Goal: Task Accomplishment & Management: Use online tool/utility

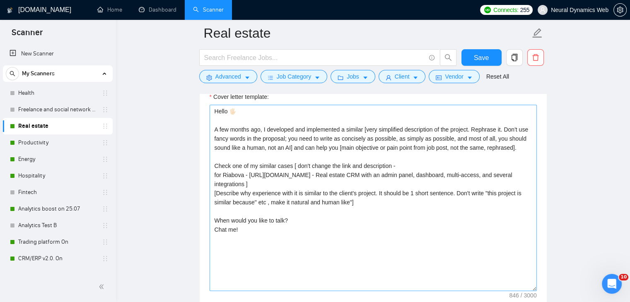
scroll to position [870, 0]
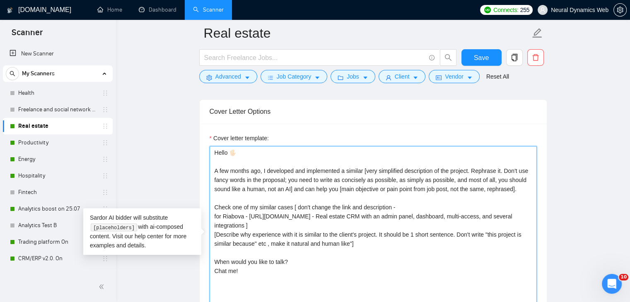
drag, startPoint x: 214, startPoint y: 147, endPoint x: 253, endPoint y: 272, distance: 130.3
click at [253, 272] on textarea "Hello 🖐🏻 A few months ago, I developed and implemented a similar [very simplifi…" at bounding box center [373, 239] width 327 height 186
click at [276, 237] on textarea "Hello 🖐🏻 A few months ago, I developed and implemented a similar [very simplifi…" at bounding box center [373, 239] width 327 height 186
click at [249, 272] on textarea "Hello 🖐🏻 A few months ago, I developed and implemented a similar [very simplifi…" at bounding box center [373, 239] width 327 height 186
paste textarea "Hello. When it comes to Real Estate, we all think about great buildings, but th…"
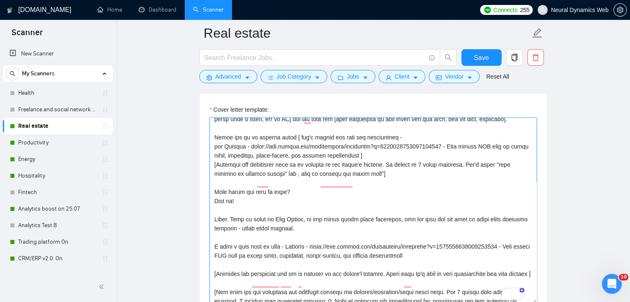
scroll to position [71, 0]
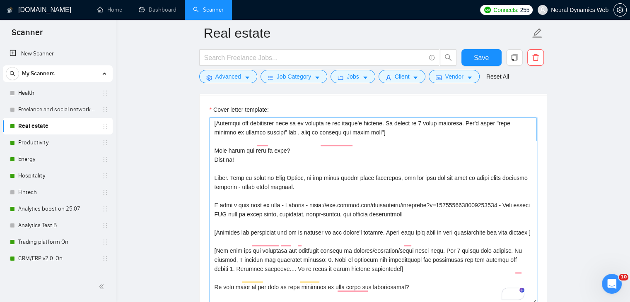
click at [277, 186] on textarea "Cover letter template:" at bounding box center [373, 211] width 327 height 186
click at [289, 186] on textarea "Cover letter template:" at bounding box center [373, 211] width 327 height 186
click at [315, 196] on textarea "Cover letter template:" at bounding box center [373, 211] width 327 height 186
click at [213, 241] on textarea "Cover letter template:" at bounding box center [373, 211] width 327 height 186
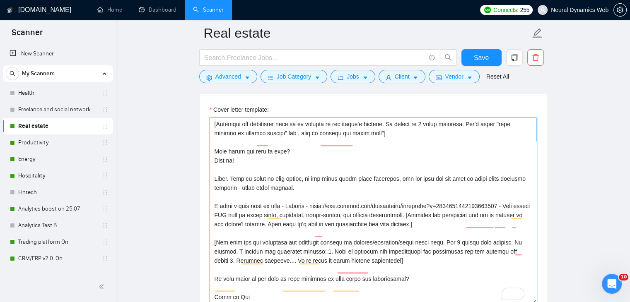
drag, startPoint x: 433, startPoint y: 233, endPoint x: 290, endPoint y: 232, distance: 143.3
click at [290, 232] on textarea "Cover letter template:" at bounding box center [373, 211] width 327 height 186
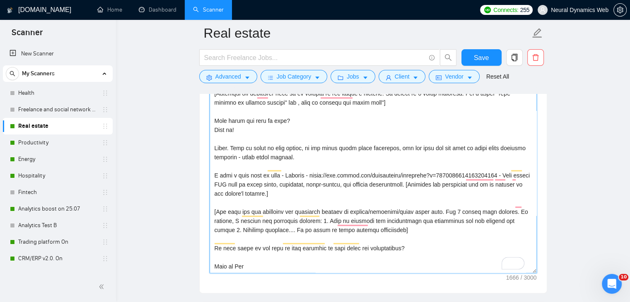
scroll to position [940, 0]
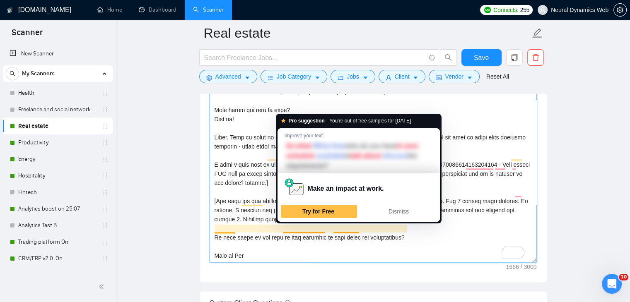
drag, startPoint x: 237, startPoint y: 227, endPoint x: 293, endPoint y: 229, distance: 56.8
click at [295, 229] on textarea "Cover letter template:" at bounding box center [373, 169] width 327 height 186
click at [267, 229] on textarea "Cover letter template:" at bounding box center [373, 169] width 327 height 186
drag, startPoint x: 222, startPoint y: 227, endPoint x: 324, endPoint y: 229, distance: 101.9
click at [324, 229] on textarea "Cover letter template:" at bounding box center [373, 169] width 327 height 186
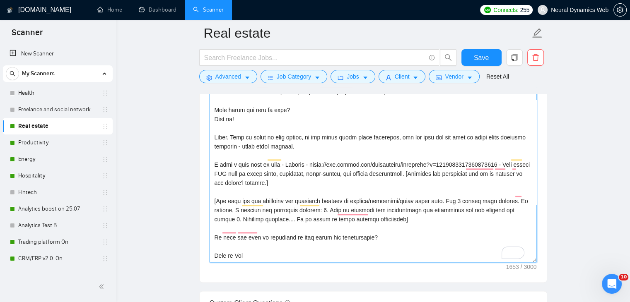
click at [248, 227] on textarea "Cover letter template:" at bounding box center [373, 169] width 327 height 186
click at [232, 225] on textarea "Cover letter template:" at bounding box center [373, 169] width 327 height 186
click at [231, 228] on textarea "Cover letter template:" at bounding box center [373, 169] width 327 height 186
click at [378, 229] on textarea "Cover letter template:" at bounding box center [373, 169] width 327 height 186
click at [250, 248] on textarea "Cover letter template:" at bounding box center [373, 169] width 327 height 186
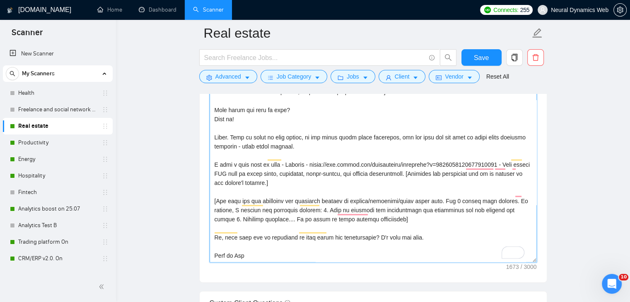
click at [245, 249] on textarea "Cover letter template:" at bounding box center [373, 169] width 327 height 186
paste textarea "😀"
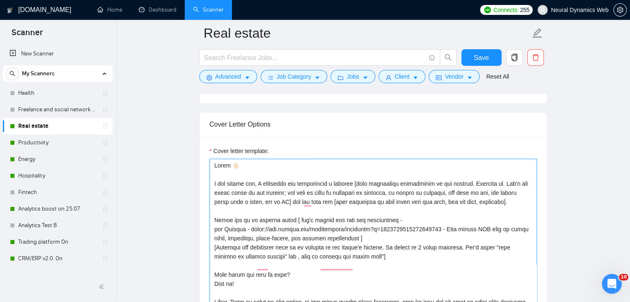
scroll to position [30, 0]
drag, startPoint x: 235, startPoint y: 258, endPoint x: 201, endPoint y: 139, distance: 124.0
click at [201, 139] on div "Cover letter template:" at bounding box center [373, 251] width 347 height 229
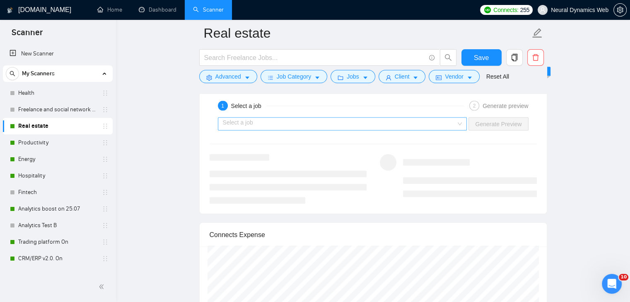
click at [300, 121] on input "search" at bounding box center [340, 124] width 234 height 12
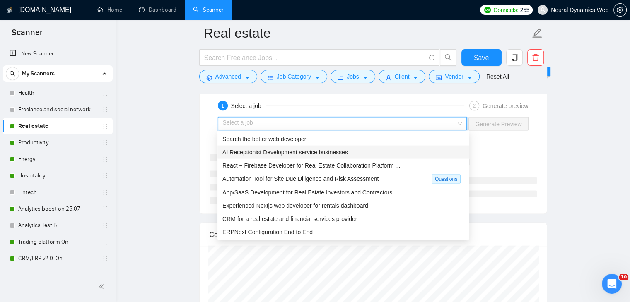
click at [285, 152] on span "AI Receptionist Development service businesses" at bounding box center [285, 152] width 126 height 7
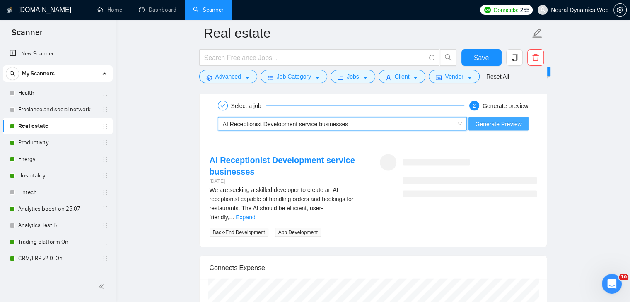
click at [496, 120] on span "Generate Preview" at bounding box center [498, 124] width 46 height 9
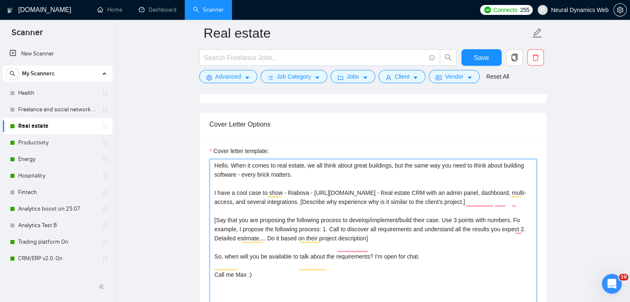
click at [234, 165] on textarea "Hello. When it comes to real estate, we all think about great buildings, but th…" at bounding box center [373, 252] width 327 height 186
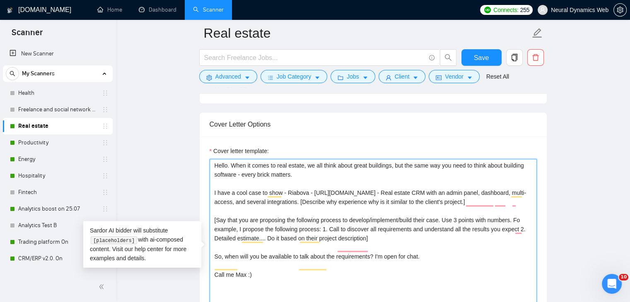
click at [231, 165] on textarea "Hello. When it comes to real estate, we all think about great buildings, but th…" at bounding box center [373, 252] width 327 height 186
click at [298, 171] on textarea "Hello. [When it comes to real estate, we all think about great buildings, but t…" at bounding box center [373, 252] width 327 height 186
click at [234, 163] on textarea "Hello. [When it comes to real estate, we all think about great buildings, but t…" at bounding box center [373, 252] width 327 height 186
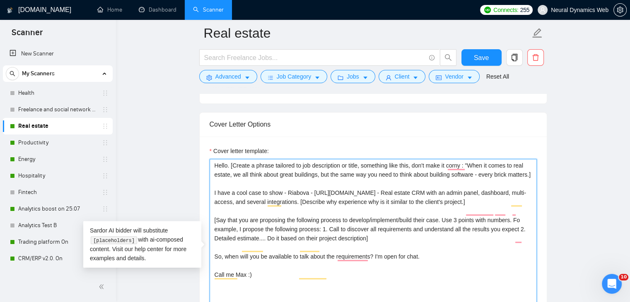
click at [234, 185] on textarea "Hello. [Create a phrase tailored to job description or title, something like th…" at bounding box center [373, 252] width 327 height 186
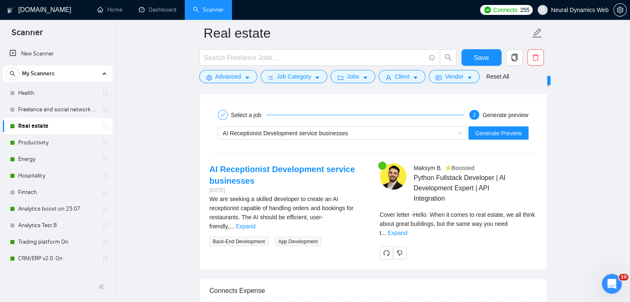
scroll to position [1644, 0]
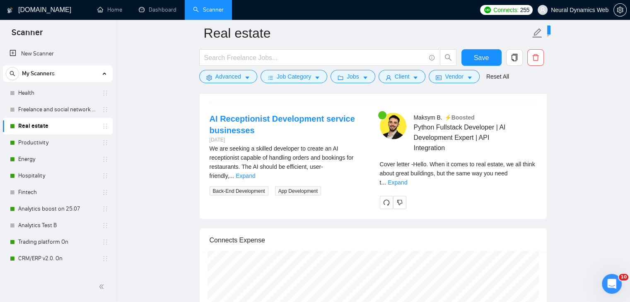
click at [521, 167] on div "Cover letter - Hello. When it comes to real estate, we all think about great bu…" at bounding box center [458, 173] width 157 height 27
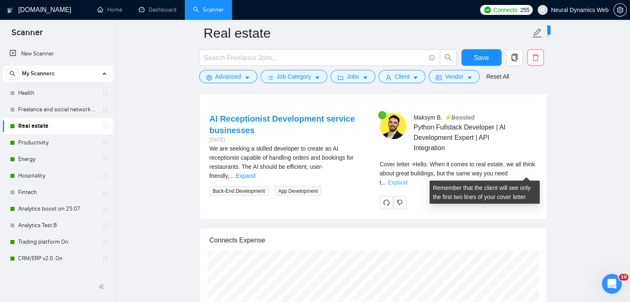
click at [407, 179] on link "Expand" at bounding box center [397, 182] width 19 height 7
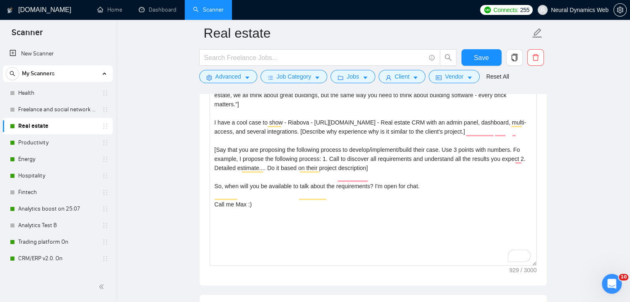
scroll to position [898, 0]
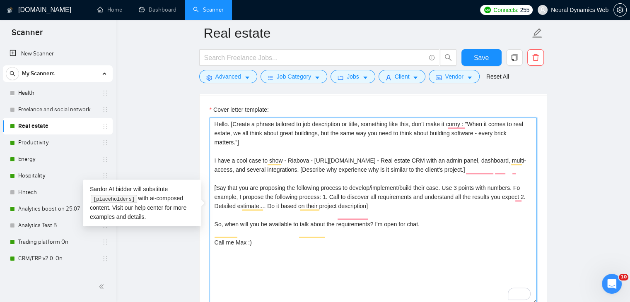
drag, startPoint x: 428, startPoint y: 167, endPoint x: 434, endPoint y: 177, distance: 12.1
click at [434, 177] on textarea "Hello. [Create a phrase tailored to job description or title, something like th…" at bounding box center [373, 211] width 327 height 186
paste textarea "Add how its similar to the client's need, 1 short sentence"
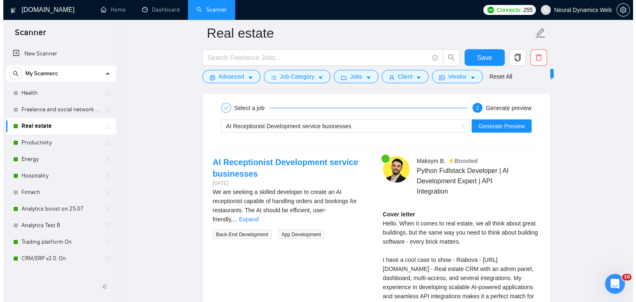
scroll to position [1603, 0]
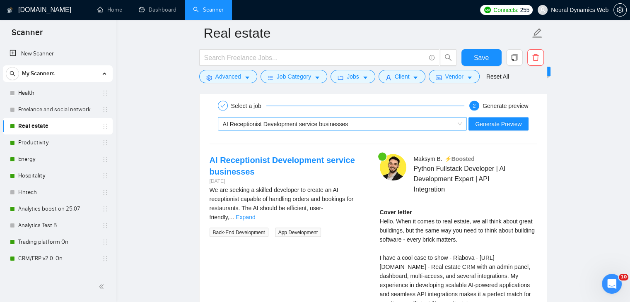
click at [451, 121] on div "AI Receptionist Development service businesses" at bounding box center [339, 124] width 232 height 12
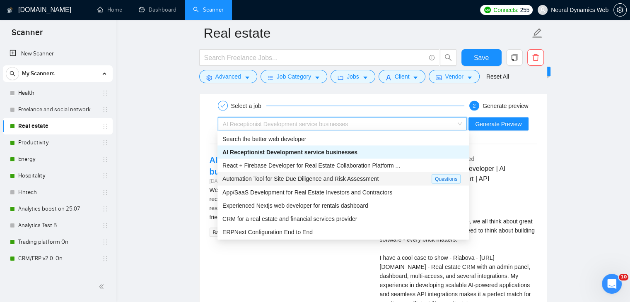
click at [352, 183] on div "Automation Tool for Site Due Diligence and Risk Assessment" at bounding box center [326, 179] width 209 height 10
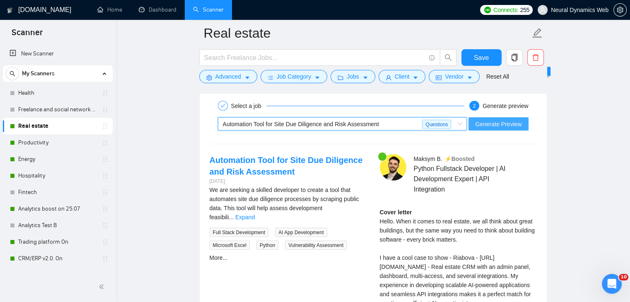
click at [498, 121] on span "Generate Preview" at bounding box center [498, 124] width 46 height 9
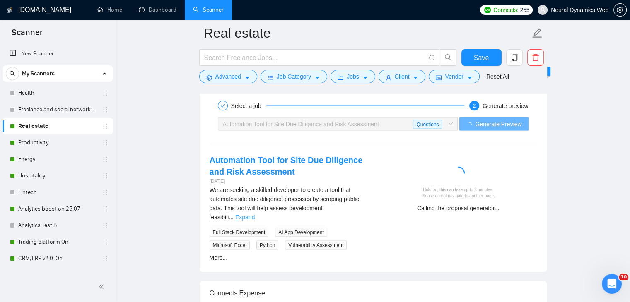
click at [255, 214] on link "Expand" at bounding box center [244, 217] width 19 height 7
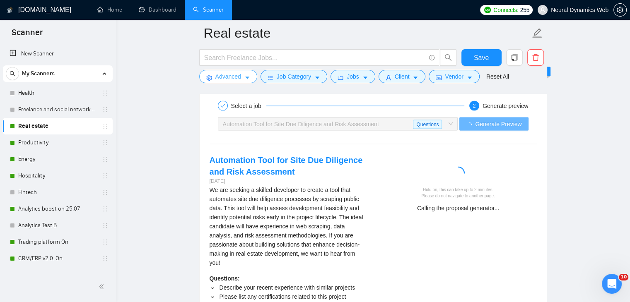
click at [225, 82] on button "Advanced" at bounding box center [228, 76] width 58 height 13
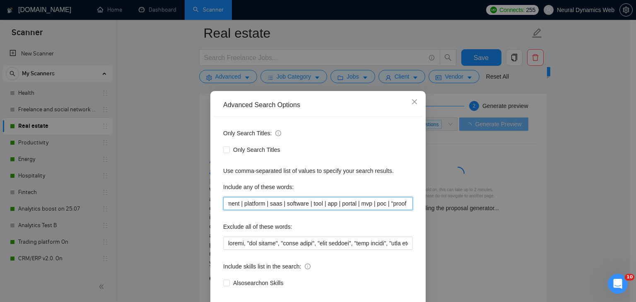
scroll to position [0, 436]
drag, startPoint x: 314, startPoint y: 203, endPoint x: 362, endPoint y: 200, distance: 48.1
click at [362, 200] on input "("real estate" | rental | housing) (crm | erp | backend | frontend | fullstack …" at bounding box center [318, 203] width 190 height 13
click at [331, 205] on input "("real estate" | rental | housing) (crm | erp | backend | frontend | fullstack …" at bounding box center [318, 203] width 190 height 13
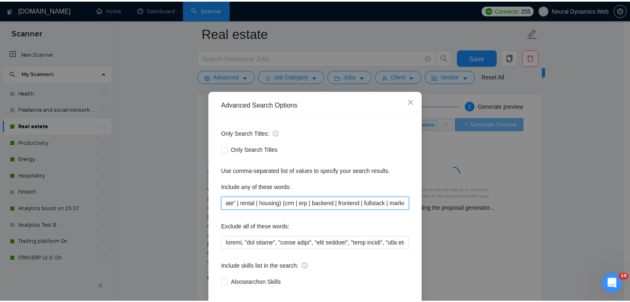
scroll to position [0, 0]
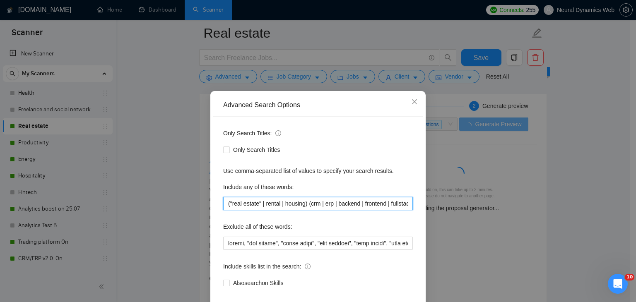
drag, startPoint x: 381, startPoint y: 204, endPoint x: 308, endPoint y: 203, distance: 73.3
click at [308, 203] on input "("real estate" | rental | housing) (crm | erp | backend | frontend | fullstack …" at bounding box center [318, 203] width 190 height 13
click at [313, 203] on input "("real estate" | rental | housing) (crm | erp | backend | frontend | fullstack …" at bounding box center [318, 203] width 190 height 13
click at [413, 104] on icon "close" at bounding box center [414, 101] width 5 height 5
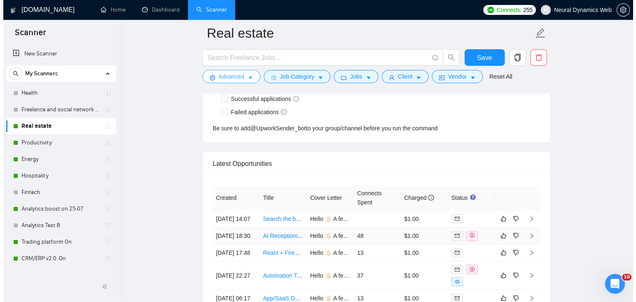
scroll to position [2307, 0]
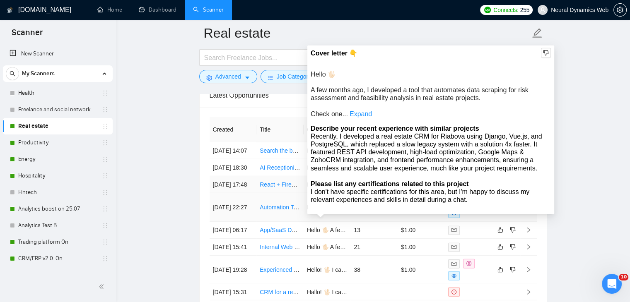
drag, startPoint x: 324, startPoint y: 226, endPoint x: 360, endPoint y: 186, distance: 54.0
click at [324, 222] on td "Hello 🖐🏻 A few months ago, I developed a tool that automates data scraping for …" at bounding box center [327, 207] width 47 height 29
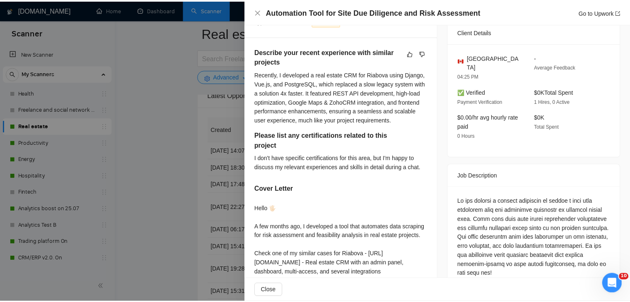
scroll to position [331, 0]
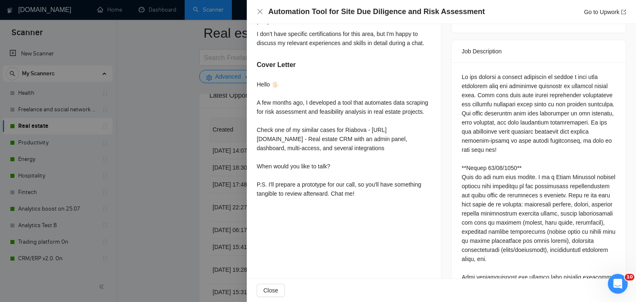
click at [179, 143] on div at bounding box center [318, 151] width 636 height 302
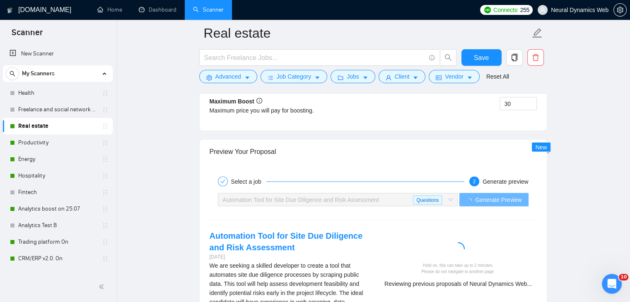
scroll to position [1603, 0]
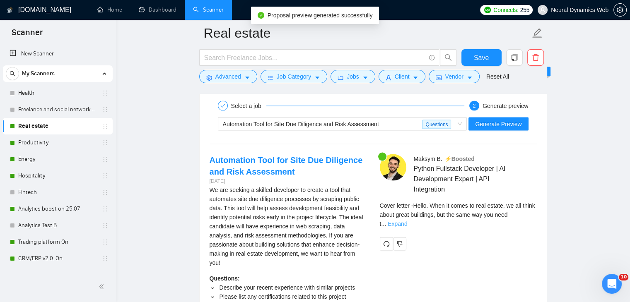
click at [407, 221] on link "Expand" at bounding box center [397, 224] width 19 height 7
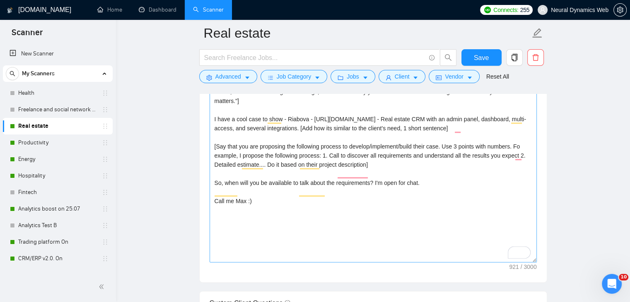
scroll to position [857, 0]
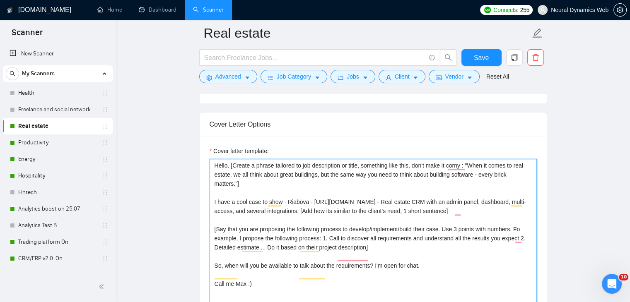
click at [411, 165] on textarea "Hello. [Create a phrase tailored to job description or title, something like th…" at bounding box center [373, 252] width 327 height 186
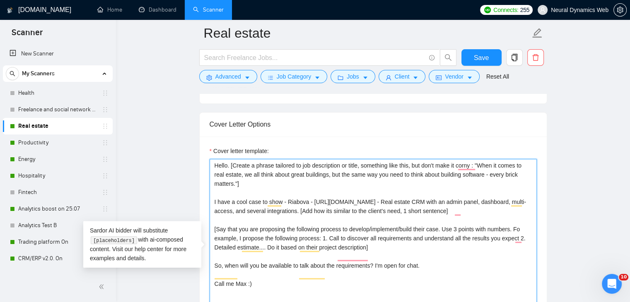
click at [256, 164] on textarea "Hello. [Create a phrase tailored to job description or title, something like th…" at bounding box center [373, 252] width 327 height 186
click at [302, 164] on textarea "Hello. [Create a phrase tailored to job description or title, something like th…" at bounding box center [373, 252] width 327 height 186
click at [485, 163] on textarea "Hello. [Create a phrase tailored to the job description or title, something lik…" at bounding box center [373, 252] width 327 height 186
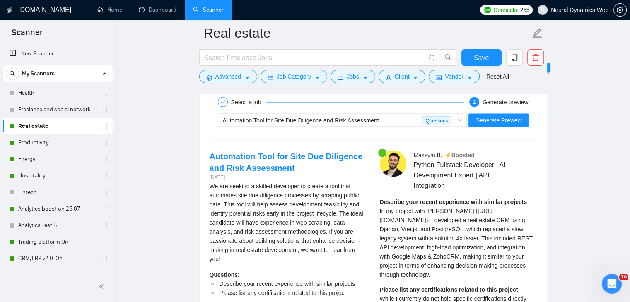
scroll to position [1561, 0]
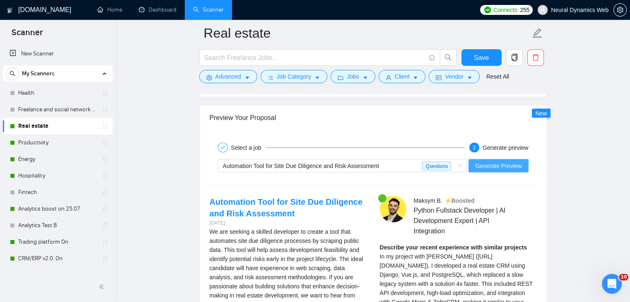
type textarea "Hello. [Create a phrase tailored to the job description or title, something lik…"
click at [486, 164] on span "Generate Preview" at bounding box center [498, 165] width 46 height 9
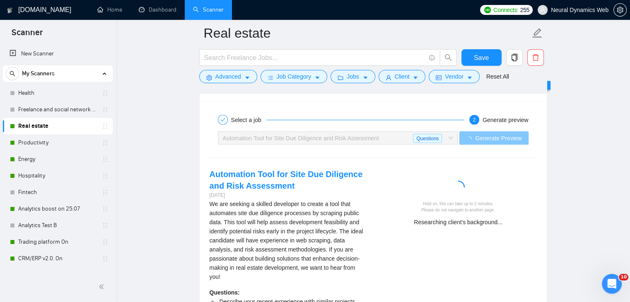
scroll to position [1603, 0]
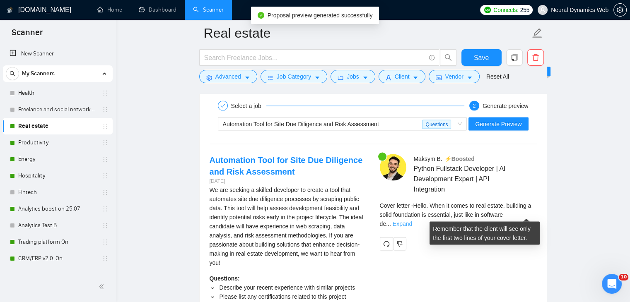
click at [412, 221] on link "Expand" at bounding box center [402, 224] width 19 height 7
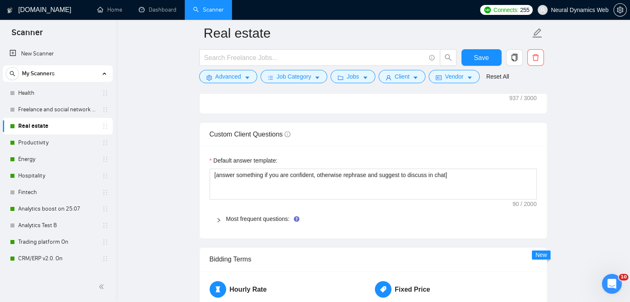
scroll to position [1106, 0]
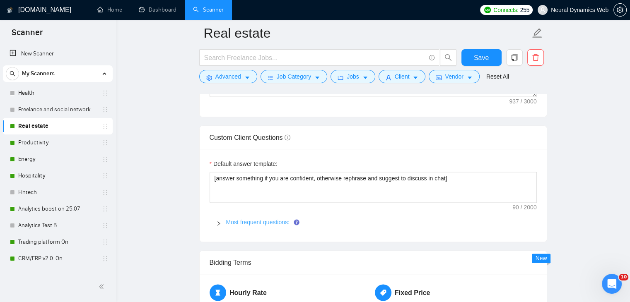
click at [241, 222] on link "Most frequent questions:" at bounding box center [257, 222] width 63 height 7
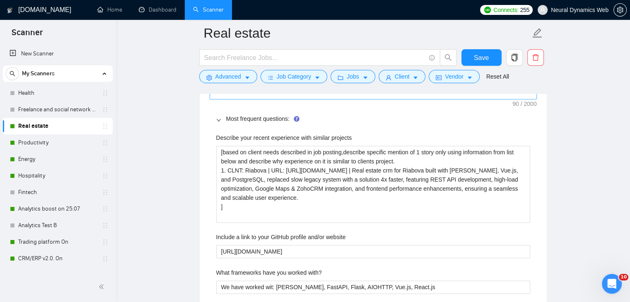
scroll to position [1230, 0]
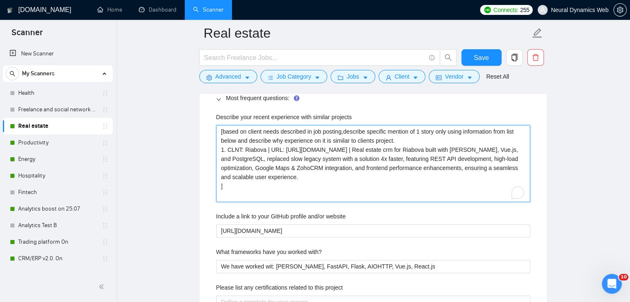
drag, startPoint x: 244, startPoint y: 148, endPoint x: 208, endPoint y: 123, distance: 43.4
click at [208, 123] on div "Default answer template: [answer something if you are confident, otherwise reph…" at bounding box center [373, 287] width 347 height 525
drag, startPoint x: 208, startPoint y: 123, endPoint x: 223, endPoint y: 140, distance: 22.0
click at [209, 123] on div "Default answer template: [answer something if you are confident, otherwise reph…" at bounding box center [373, 287] width 347 height 525
drag, startPoint x: 239, startPoint y: 151, endPoint x: 218, endPoint y: 132, distance: 27.6
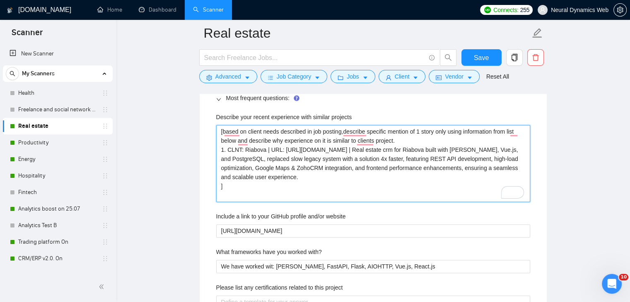
click at [218, 132] on projects "[based on client needs described in job posting,describe specific mention of 1 …" at bounding box center [373, 163] width 314 height 77
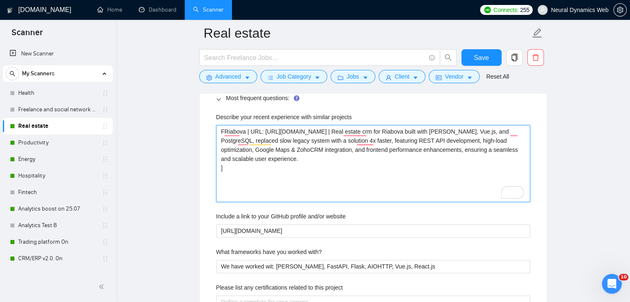
type projects "FoRiabova | URL: https://www.upwork.com/fl/~014c1e4fcd57b8f655?p=15131946534647…"
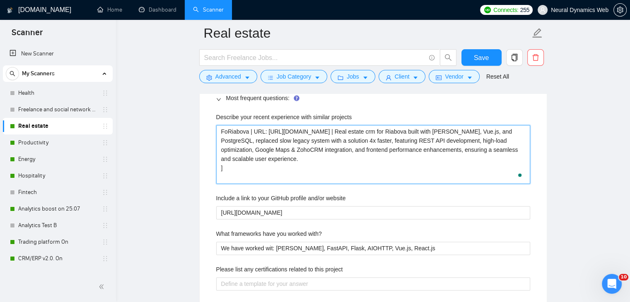
type projects "ForRiabova | URL: https://www.upwork.com/fl/~014c1e4fcd57b8f655?p=1513194653464…"
type projects "For Riabova | URL: https://www.upwork.com/fl/~014c1e4fcd57b8f655?p=151319465346…"
drag, startPoint x: 267, startPoint y: 131, endPoint x: 253, endPoint y: 130, distance: 14.1
click at [253, 130] on projects "For Riabova | URL: https://www.upwork.com/fl/~014c1e4fcd57b8f655?p=151319465346…" at bounding box center [373, 154] width 314 height 59
type projects "For Riabova https://www.upwork.com/fl/~014c1e4fcd57b8f655?p=1513194653464743936…"
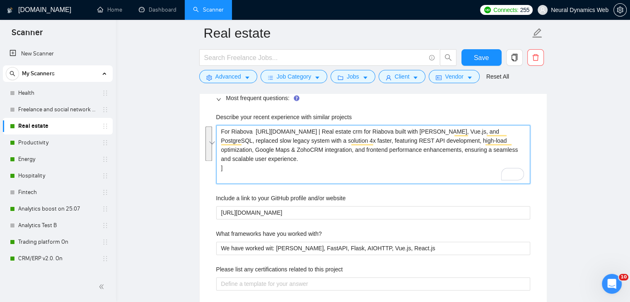
drag, startPoint x: 454, startPoint y: 129, endPoint x: 461, endPoint y: 159, distance: 30.1
click at [461, 159] on projects "For Riabova https://www.upwork.com/fl/~014c1e4fcd57b8f655?p=1513194653464743936…" at bounding box center [373, 154] width 314 height 59
type projects "For Riabova https://www.upwork.com/fl/~014c1e4fcd57b8f655?p=1513194653464743936…"
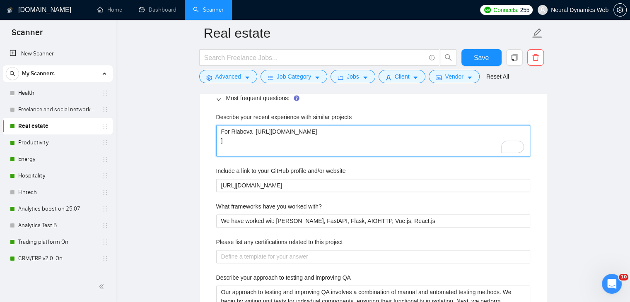
type projects "For Riabova https://www.upwork.com/fl/~014c1e4fcd57b8f655?p=1513194653464743936…"
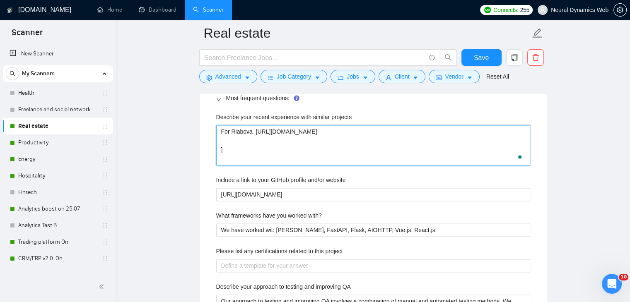
paste projects "We rebuilt the client’s outdated admin system into a faster, more reliable CRM …"
type projects "For Riabova https://www.upwork.com/fl/~014c1e4fcd57b8f655?p=1513194653464743936…"
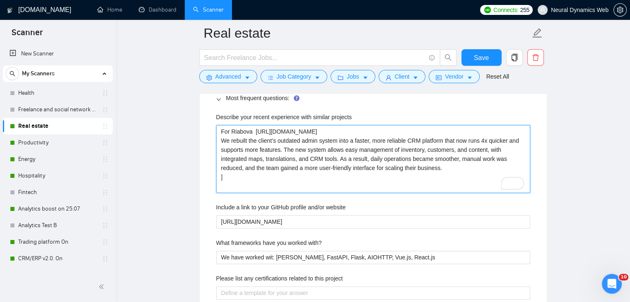
drag, startPoint x: 225, startPoint y: 183, endPoint x: 218, endPoint y: 177, distance: 9.1
click at [218, 177] on projects "For Riabova https://www.upwork.com/fl/~014c1e4fcd57b8f655?p=1513194653464743936…" at bounding box center [373, 159] width 314 height 68
type projects "For Riabova https://www.upwork.com/fl/~014c1e4fcd57b8f655?p=1513194653464743936…"
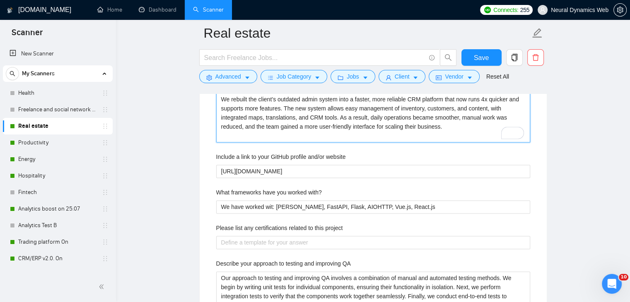
scroll to position [1313, 0]
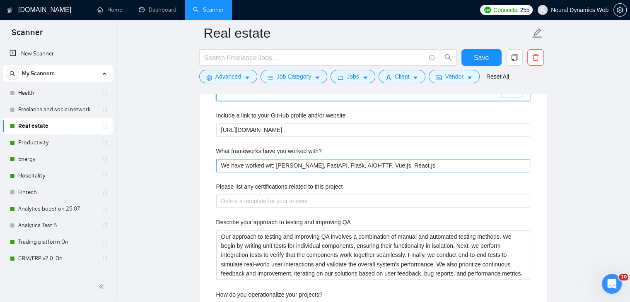
type projects "For Riabova https://www.upwork.com/fl/~014c1e4fcd57b8f655?p=1513194653464743936…"
click at [407, 164] on with\? "We have worked wit: Django, FastAPI, Flask, AIOHTTP, Vue.js, React.js" at bounding box center [373, 165] width 314 height 13
type with\? "We have worked wit: Django, FastAPI, Flask, AIOHTTP, Vue.js, React.js"
type with\? "We have worked wit: Django, FastAPI, Flask, AIOHTTP, Vue.js, React.js a"
type with\? "We have worked wit: Django, FastAPI, Flask, AIOHTTP, Vue.js, React.js an"
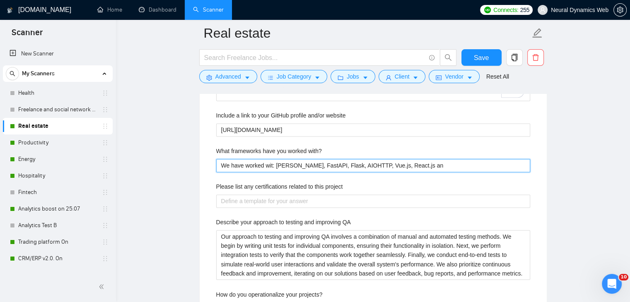
type with\? "We have worked wit: Django, FastAPI, Flask, AIOHTTP, Vue.js, React.js and"
type with\? "We have worked wit: Django, FastAPI, Flask, AIOHTTP, Vue.js, React.js and m"
type with\? "We have worked wit: Django, FastAPI, Flask, AIOHTTP, Vue.js, React.js and mo"
type with\? "We have worked wit: Django, FastAPI, Flask, AIOHTTP, Vue.js, React.js and mor"
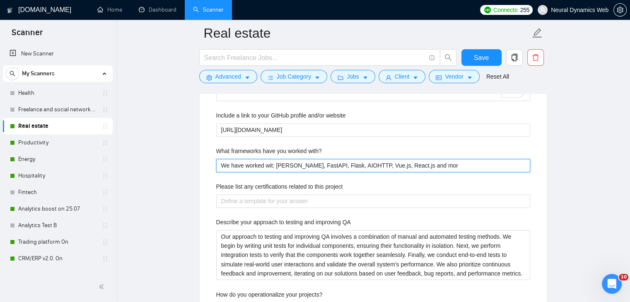
type with\? "We have worked wit: Django, FastAPI, Flask, AIOHTTP, Vue.js, React.js and more"
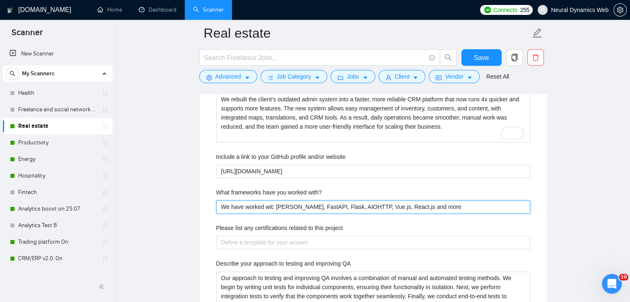
scroll to position [1147, 0]
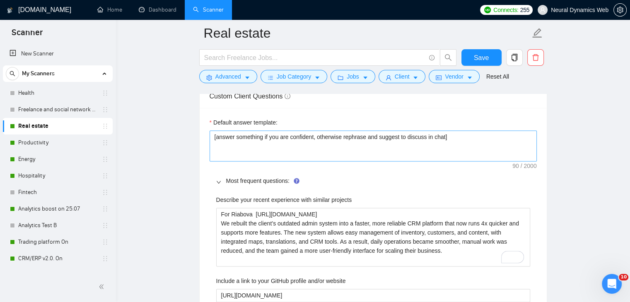
type with\? "We have worked wit: Django, FastAPI, Flask, AIOHTTP, Vue.js, React.js and more"
click at [275, 137] on textarea "[answer something if you are confident, otherwise rephrase and suggest to discu…" at bounding box center [373, 145] width 327 height 31
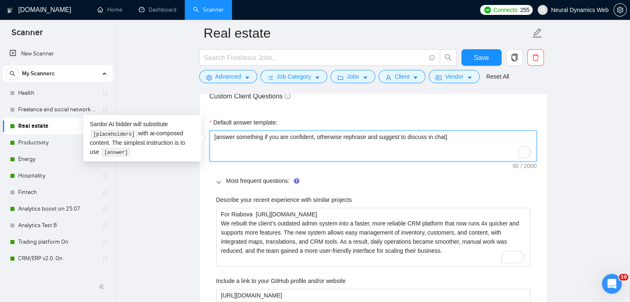
click at [275, 137] on textarea "[answer something if you are confident, otherwise rephrase and suggest to discu…" at bounding box center [373, 145] width 327 height 31
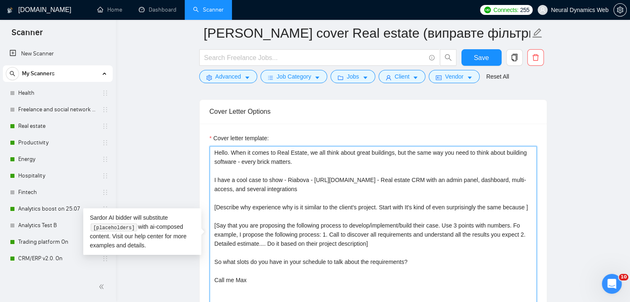
drag, startPoint x: 215, startPoint y: 152, endPoint x: 270, endPoint y: 292, distance: 150.6
click at [270, 292] on textarea "Hello. When it comes to Real Estate, we all think about great buildings, but th…" at bounding box center [373, 239] width 327 height 186
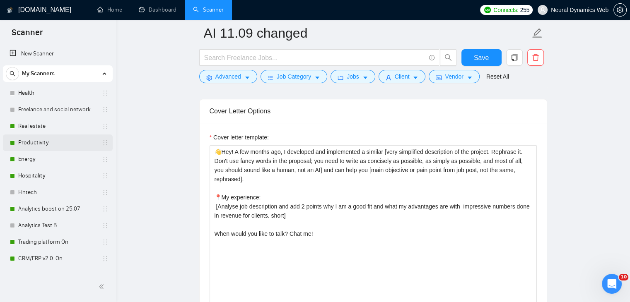
click at [31, 144] on link "Productivity" at bounding box center [57, 143] width 79 height 17
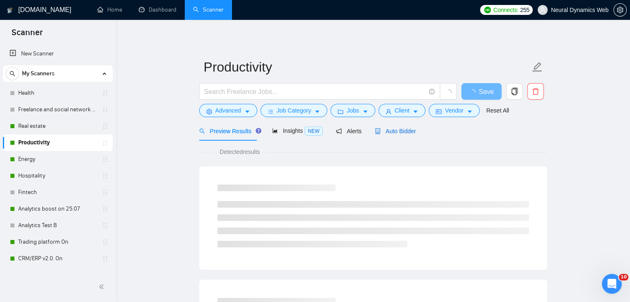
click at [387, 130] on span "Auto Bidder" at bounding box center [395, 131] width 41 height 7
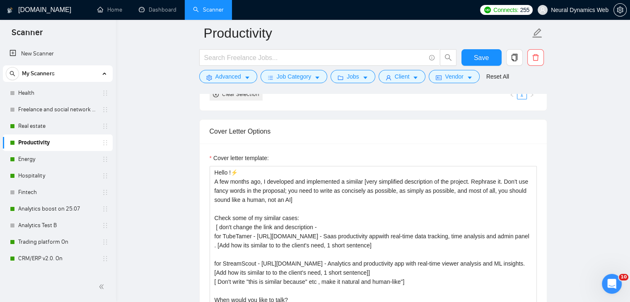
scroll to position [911, 0]
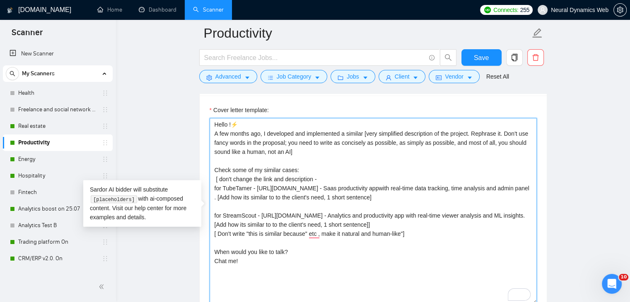
drag, startPoint x: 515, startPoint y: 196, endPoint x: 357, endPoint y: 193, distance: 157.4
click at [357, 193] on textarea "Hello !⚡️ A few months ago, I developed and implemented a similar [very simplif…" at bounding box center [373, 211] width 327 height 186
drag, startPoint x: 39, startPoint y: 253, endPoint x: 348, endPoint y: 126, distance: 333.2
click at [39, 253] on link "CRM/ERP v2.0. On" at bounding box center [57, 259] width 79 height 17
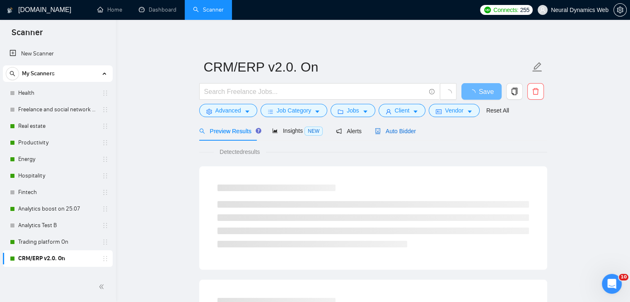
click at [383, 131] on span "Auto Bidder" at bounding box center [395, 131] width 41 height 7
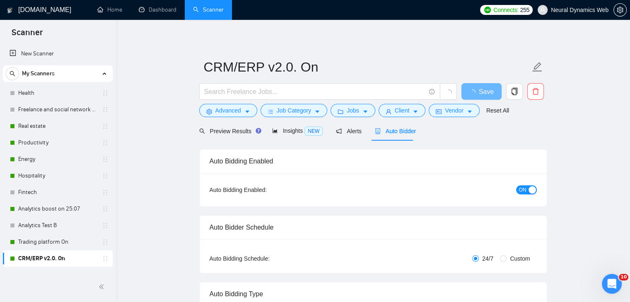
checkbox input "true"
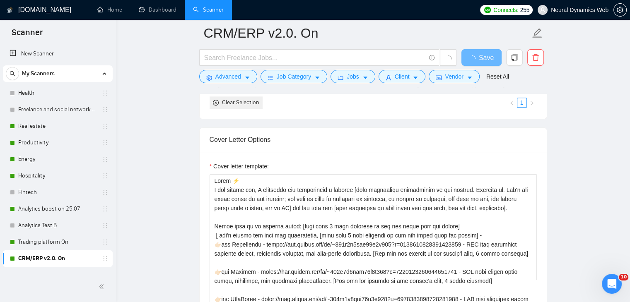
scroll to position [870, 0]
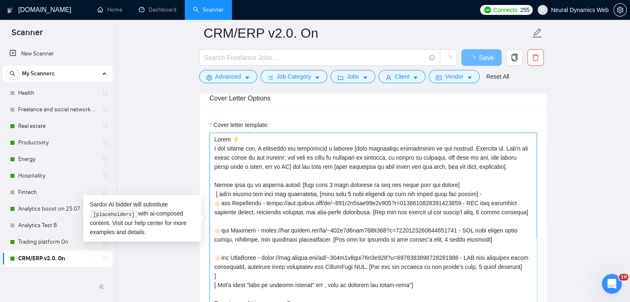
drag, startPoint x: 412, startPoint y: 224, endPoint x: 414, endPoint y: 227, distance: 4.3
click at [414, 227] on textarea "Cover letter template:" at bounding box center [373, 226] width 327 height 186
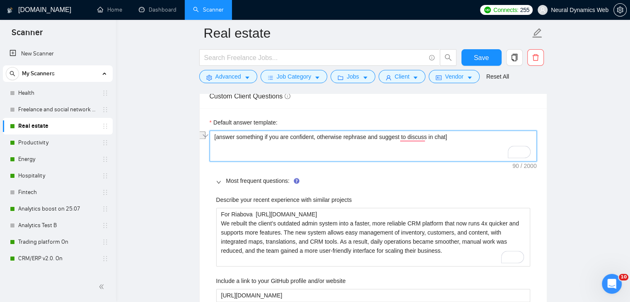
scroll to position [1147, 0]
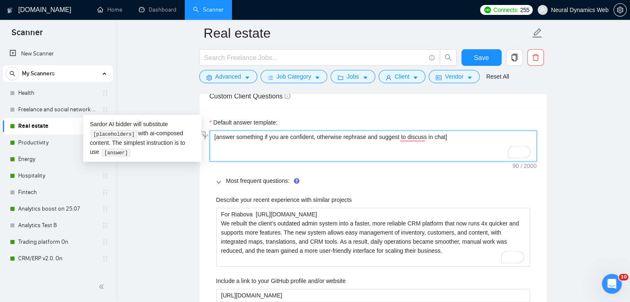
paste textarea "“If you’re confident, answer directly and clearly. If not fully confident, reph…"
type textarea "“If you’re confident, answer directly and clearly. If not fully confident, reph…"
click at [215, 135] on textarea "“If you’re confident, answer directly and clearly. If not fully confident, reph…" at bounding box center [373, 145] width 327 height 31
type textarea "If you’re confident, answer directly and clearly. If not fully confident, rephr…"
type textarea "[If you’re confident, answer directly and clearly. If not fully confident, reph…"
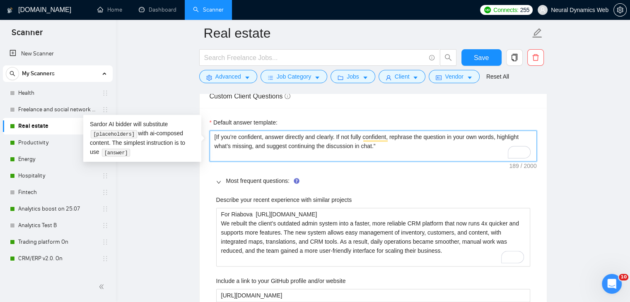
click at [369, 146] on textarea "[If you’re confident, answer directly and clearly. If not fully confident, reph…" at bounding box center [373, 145] width 327 height 31
click at [378, 145] on textarea "[If you’re confident, answer directly and clearly. If not fully confident, reph…" at bounding box center [373, 145] width 327 height 31
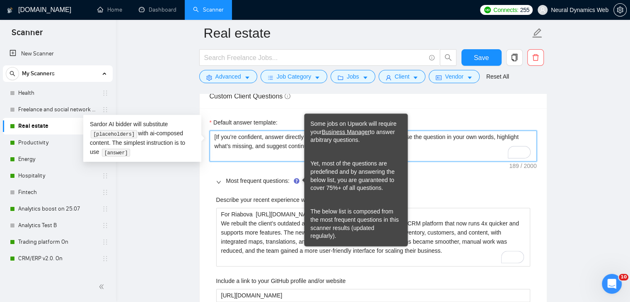
type textarea "[If you’re confident, answer directly and clearly. If not fully confident, reph…"
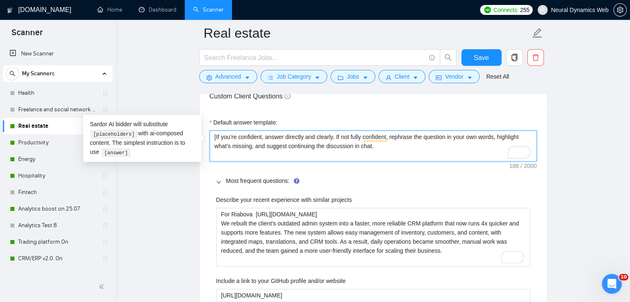
type textarea "[If you’re confident, answer directly and clearly. If not fully confident, reph…"
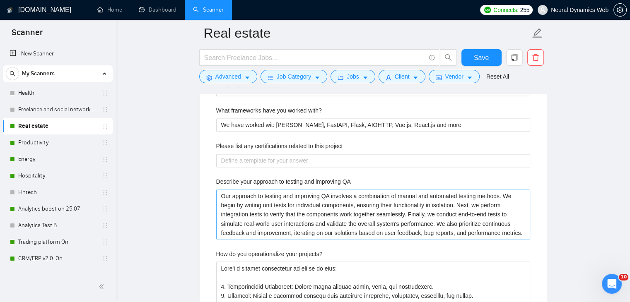
scroll to position [1243, 0]
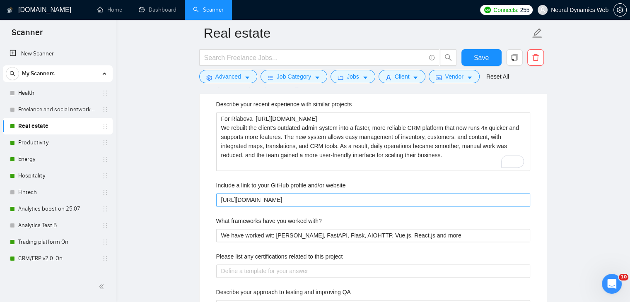
type textarea "[If you’re confident, answer directly and clearly. If not fully confident, reph…"
drag, startPoint x: 373, startPoint y: 198, endPoint x: 328, endPoint y: 198, distance: 45.6
click at [328, 198] on website "[URL][DOMAIN_NAME]" at bounding box center [373, 199] width 314 height 13
type website "https://github.com/Neural-Dynamics-Web"
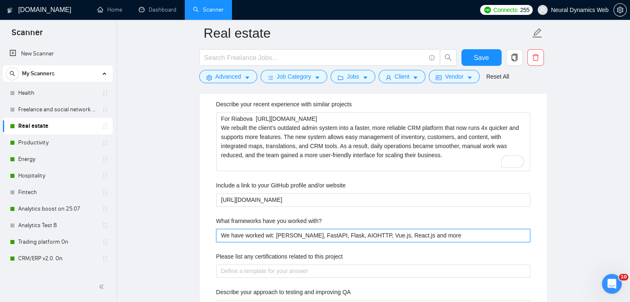
drag, startPoint x: 273, startPoint y: 234, endPoint x: 227, endPoint y: 235, distance: 45.2
click at [227, 235] on with\? "We have worked wit: Django, FastAPI, Flask, AIOHTTP, Vue.js, React.js and more" at bounding box center [373, 235] width 314 height 13
click at [270, 234] on with\? "We have worked wit: Django, FastAPI, Flask, AIOHTTP, Vue.js, React.js and more" at bounding box center [373, 235] width 314 height 13
drag, startPoint x: 273, startPoint y: 234, endPoint x: 185, endPoint y: 240, distance: 88.8
click at [216, 234] on with\? "We have worked wit: Django, FastAPI, Flask, AIOHTTP, Vue.js, React.js and more" at bounding box center [373, 235] width 314 height 13
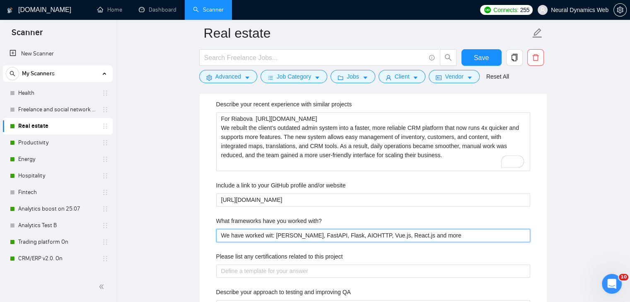
type with\? "W Django, FastAPI, Flask, AIOHTTP, Vue.js, React.js and more"
type with\? "Wo Django, FastAPI, Flask, AIOHTTP, Vue.js, React.js and more"
type with\? "Wor Django, FastAPI, Flask, AIOHTTP, Vue.js, React.js and more"
type with\? "Work Django, FastAPI, Flask, AIOHTTP, Vue.js, React.js and more"
type with\? "Worke Django, FastAPI, Flask, AIOHTTP, Vue.js, React.js and more"
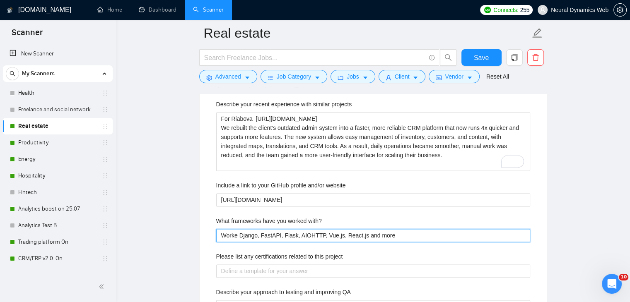
type with\? "Worked Django, FastAPI, Flask, AIOHTTP, Vue.js, React.js and more"
type with\? "Worked w Django, FastAPI, Flask, AIOHTTP, Vue.js, React.js and more"
type with\? "Worked wi Django, FastAPI, Flask, AIOHTTP, Vue.js, React.js and more"
type with\? "Worked wit Django, FastAPI, Flask, AIOHTTP, Vue.js, React.js and more"
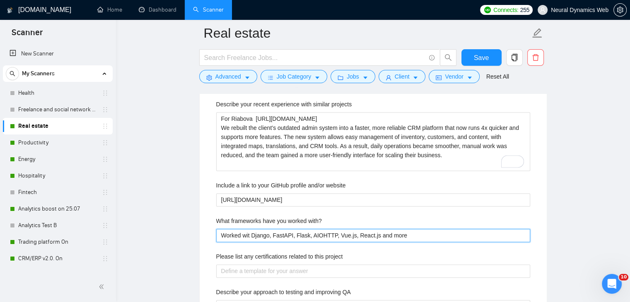
type with\? "Worked with Django, FastAPI, Flask, AIOHTTP, Vue.js, React.js and more"
type with\? "Worked with: [PERSON_NAME], FastAPI, Flask, AIOHTTP, Vue.js, React.js and more"
click at [413, 236] on with\? "Worked with: [PERSON_NAME], FastAPI, Flask, AIOHTTP, Vue.js, React.js and more" at bounding box center [373, 235] width 314 height 13
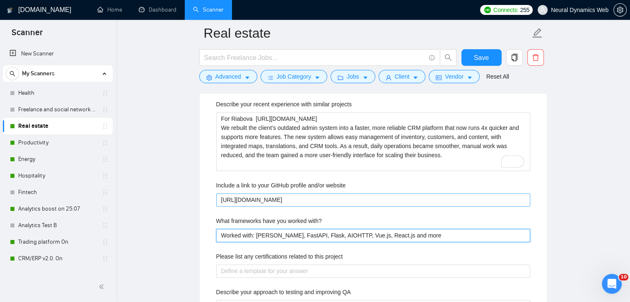
scroll to position [1284, 0]
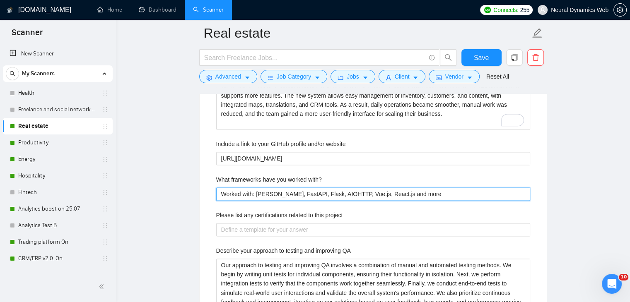
type with\? "Worked with: [PERSON_NAME], FastAPI, Flask, AIOHTTP, Vue.js, React.js and more"
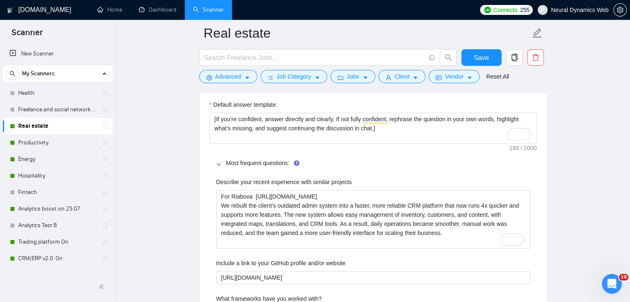
scroll to position [1160, 0]
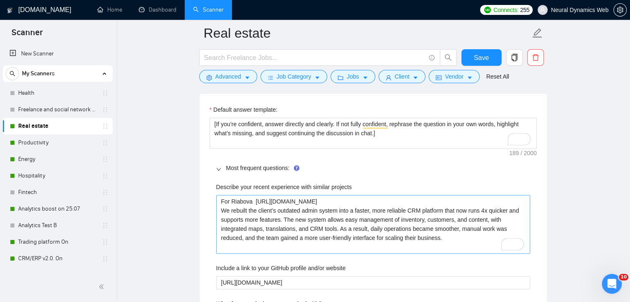
type with\? "Worked with: [PERSON_NAME], FastAPI, Flask, AIOHTTP, Vue.js, React.js and more"
click at [449, 242] on projects "For Riabova https://www.upwork.com/fl/~014c1e4fcd57b8f655?p=1513194653464743936…" at bounding box center [373, 224] width 314 height 59
type projects "For Riabova https://www.upwork.com/fl/~014c1e4fcd57b8f655?p=1513194653464743936…"
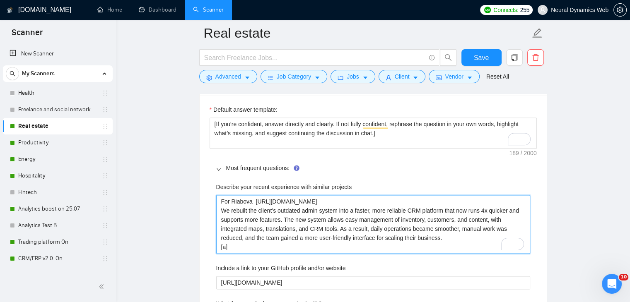
type projects "For Riabova https://www.upwork.com/fl/~014c1e4fcd57b8f655?p=1513194653464743936…"
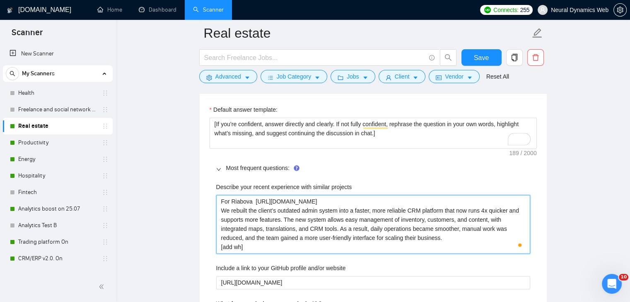
type projects "For Riabova https://www.upwork.com/fl/~014c1e4fcd57b8f655?p=1513194653464743936…"
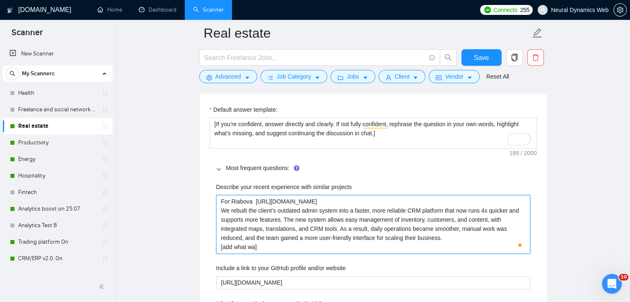
type projects "For Riabova https://www.upwork.com/fl/~014c1e4fcd57b8f655?p=1513194653464743936…"
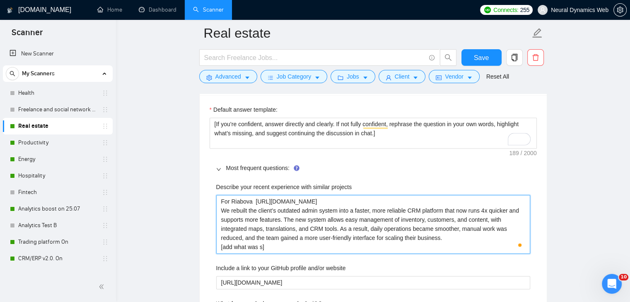
type projects "For Riabova https://www.upwork.com/fl/~014c1e4fcd57b8f655?p=1513194653464743936…"
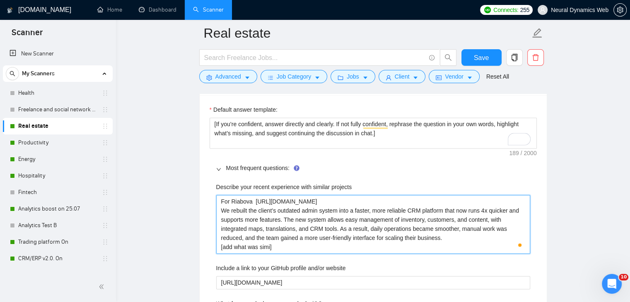
type projects "For Riabova https://www.upwork.com/fl/~014c1e4fcd57b8f655?p=1513194653464743936…"
type projects "For Riabova [URL][DOMAIN_NAME] We rebuilt the client’s outdated admin system in…"
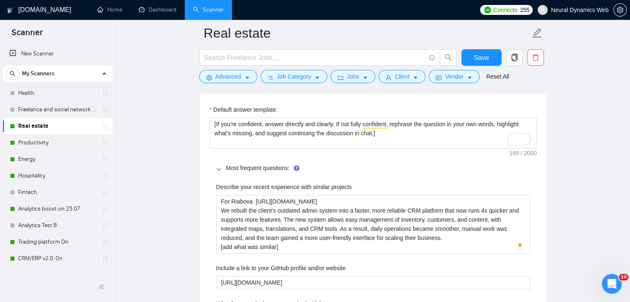
click at [495, 55] on button "Save" at bounding box center [481, 57] width 40 height 17
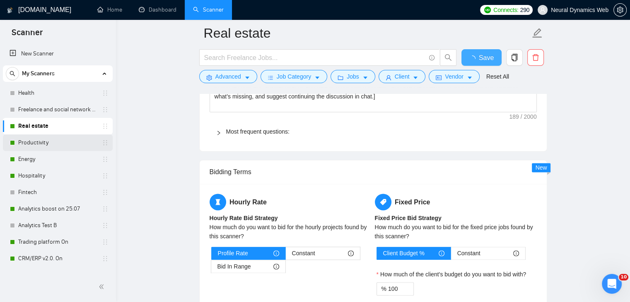
checkbox input "true"
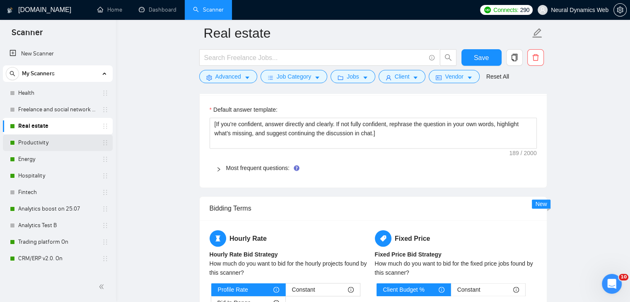
click at [42, 143] on link "Productivity" at bounding box center [57, 143] width 79 height 17
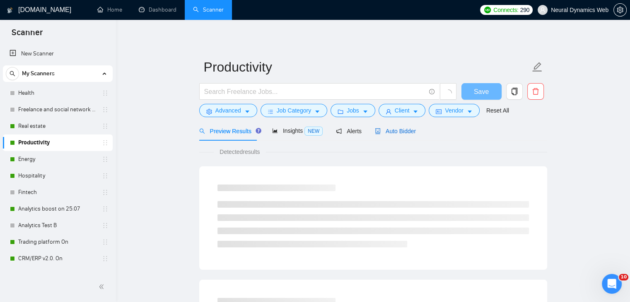
click at [388, 129] on span "Auto Bidder" at bounding box center [395, 131] width 41 height 7
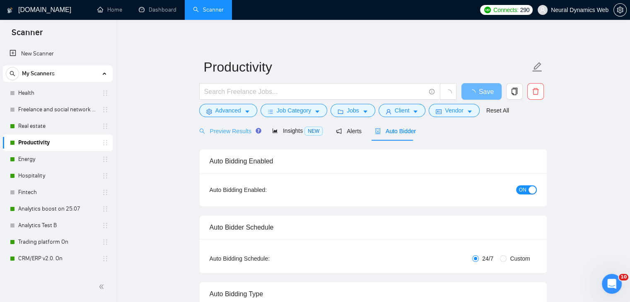
checkbox input "true"
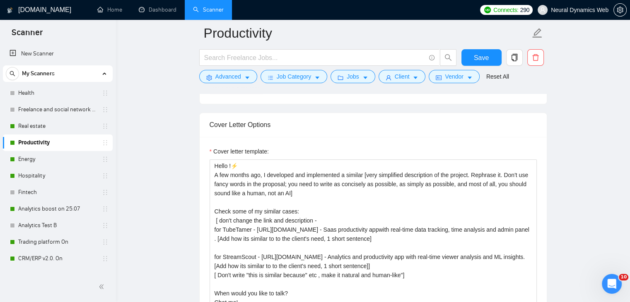
scroll to position [911, 0]
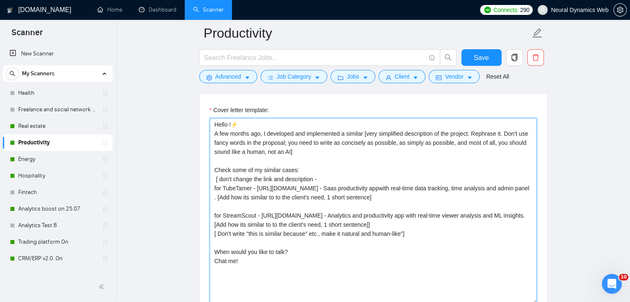
click at [215, 123] on textarea "Hello !⚡️ A few months ago, I developed and implemented a similar [very simplif…" at bounding box center [373, 211] width 327 height 186
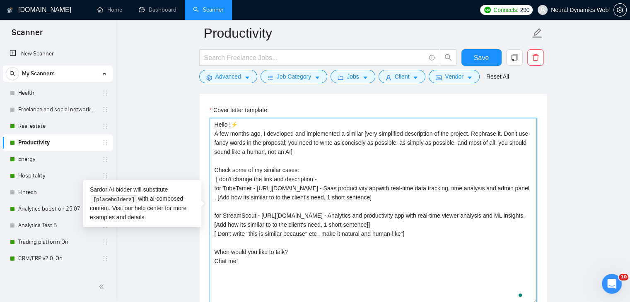
click at [222, 123] on textarea "Hello !⚡️ A few months ago, I developed and implemented a similar [very simplif…" at bounding box center [373, 211] width 327 height 186
paste textarea "Hello. [Create a phrase tailored to the job description or title, something lik…"
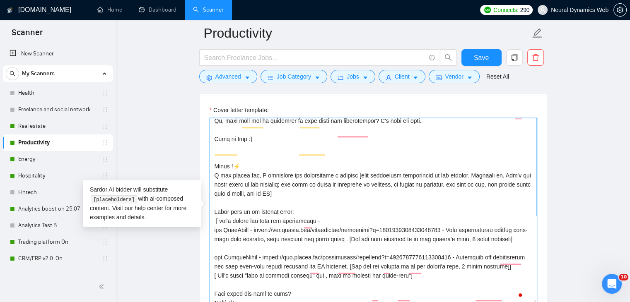
scroll to position [124, 0]
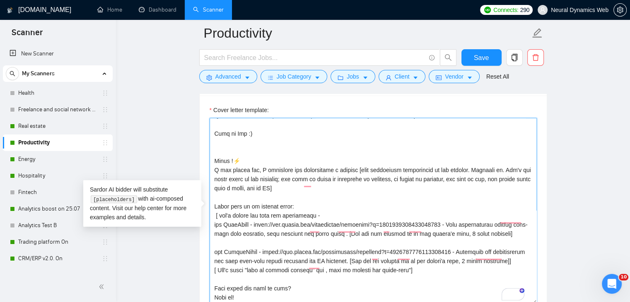
drag, startPoint x: 214, startPoint y: 209, endPoint x: 418, endPoint y: 260, distance: 209.6
click at [418, 260] on textarea "Cover letter template:" at bounding box center [373, 211] width 327 height 186
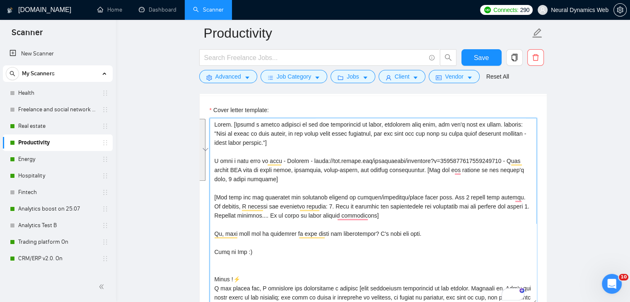
scroll to position [870, 0]
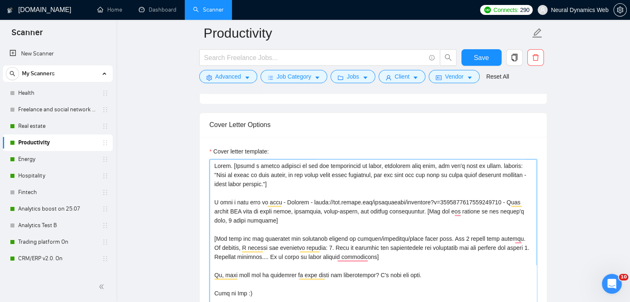
click at [232, 205] on textarea "Cover letter template:" at bounding box center [373, 252] width 327 height 186
click at [267, 200] on textarea "Cover letter template:" at bounding box center [373, 252] width 327 height 186
click at [270, 200] on textarea "Cover letter template:" at bounding box center [373, 252] width 327 height 186
drag, startPoint x: 300, startPoint y: 200, endPoint x: 308, endPoint y: 218, distance: 19.9
click at [308, 218] on textarea "Cover letter template:" at bounding box center [373, 252] width 327 height 186
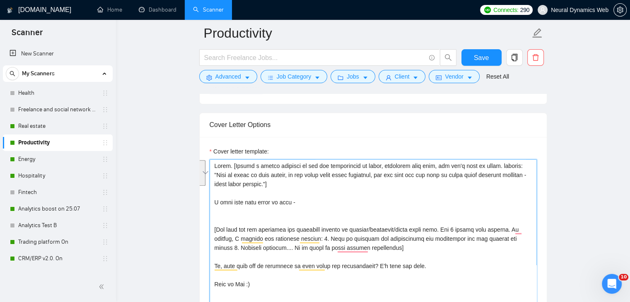
paste textarea "[ don't change the link and description - for TubeTamer - https://www.upwork.co…"
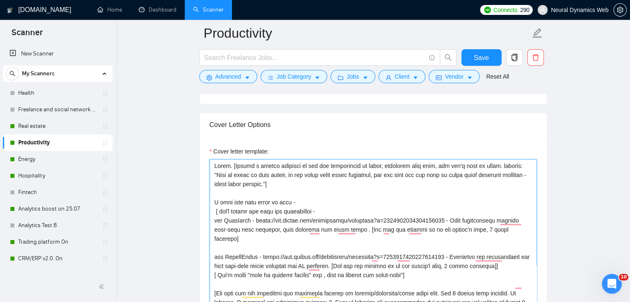
click at [214, 211] on textarea "Cover letter template:" at bounding box center [373, 252] width 327 height 186
click at [215, 211] on textarea "Cover letter template:" at bounding box center [373, 252] width 327 height 186
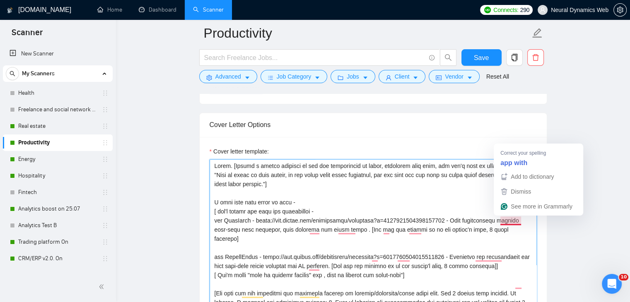
click at [510, 219] on textarea "Cover letter template:" at bounding box center [373, 252] width 327 height 186
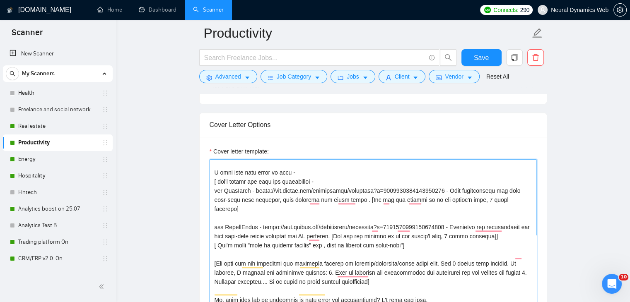
scroll to position [0, 0]
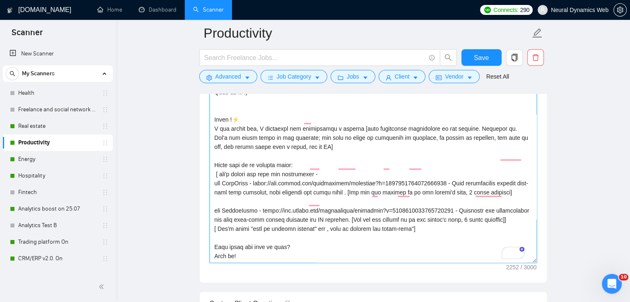
drag, startPoint x: 214, startPoint y: 174, endPoint x: 280, endPoint y: 268, distance: 114.8
click at [280, 269] on div "Cover letter template:" at bounding box center [373, 168] width 347 height 229
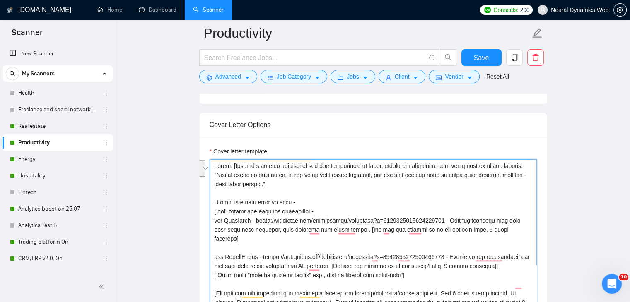
drag, startPoint x: 217, startPoint y: 173, endPoint x: 292, endPoint y: 182, distance: 75.1
click at [292, 182] on textarea "Cover letter template:" at bounding box center [373, 252] width 327 height 186
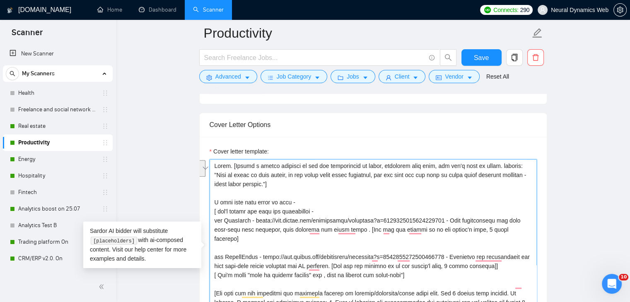
paste textarea "In productivity, every minute counts — just like in software, where every featu…"
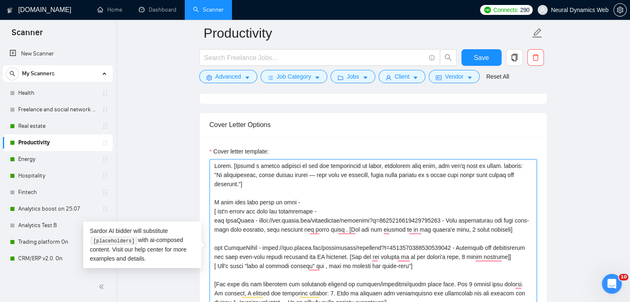
click at [213, 203] on textarea "Cover letter template:" at bounding box center [373, 252] width 327 height 186
type textarea "Hello. [Create a phrase tailored to the job description or title, something lik…"
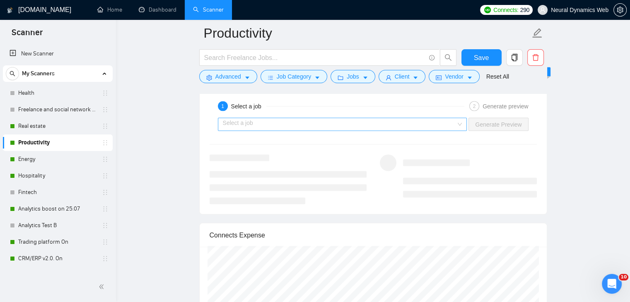
click at [283, 129] on span at bounding box center [340, 124] width 234 height 12
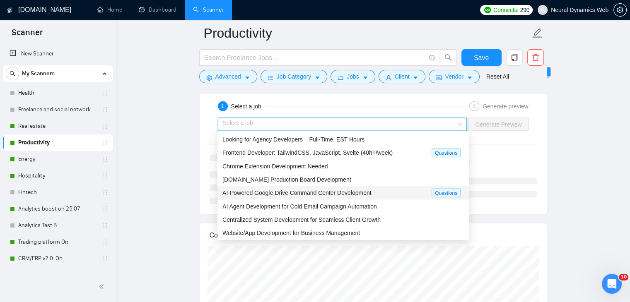
click at [270, 194] on span "AI-Powered Google Drive Command Center Development" at bounding box center [296, 193] width 149 height 7
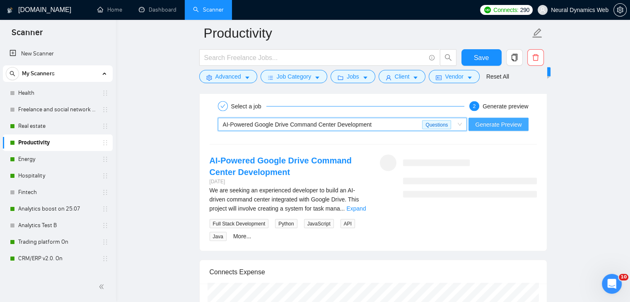
click at [518, 126] on span "Generate Preview" at bounding box center [498, 124] width 46 height 9
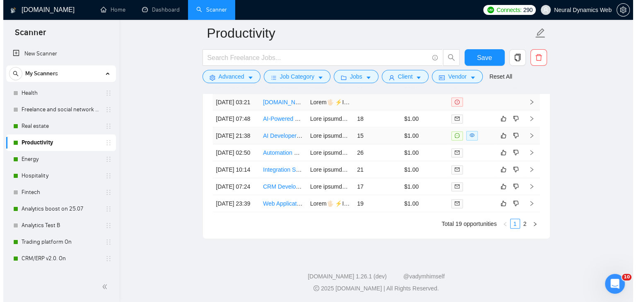
scroll to position [2233, 0]
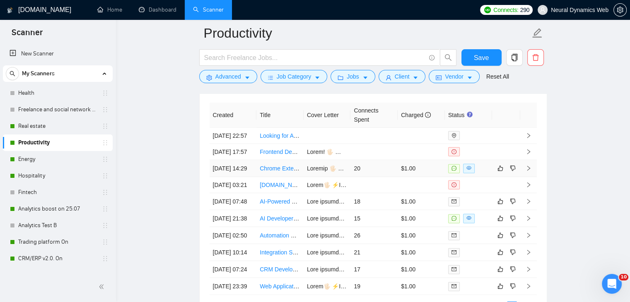
click at [277, 177] on td "Chrome Extension Development Needed" at bounding box center [279, 168] width 47 height 17
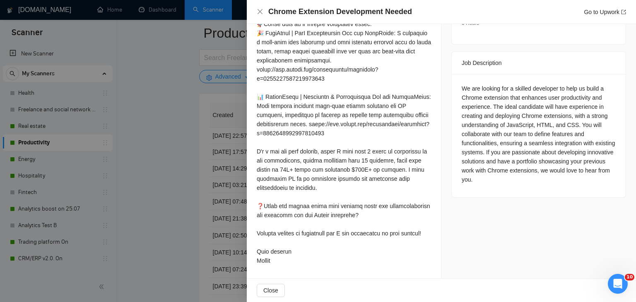
scroll to position [286, 0]
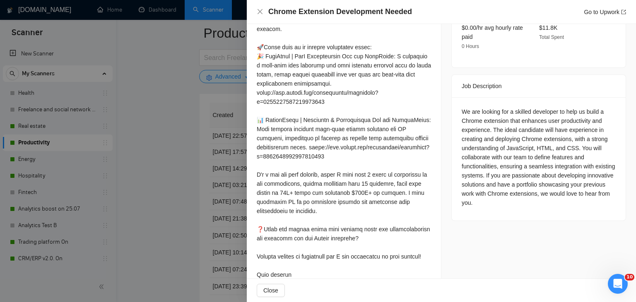
click at [152, 164] on div at bounding box center [318, 151] width 636 height 302
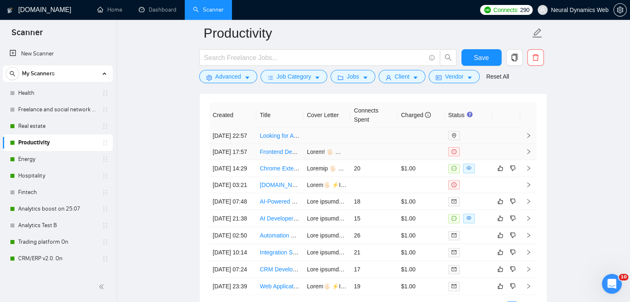
drag, startPoint x: 271, startPoint y: 149, endPoint x: 311, endPoint y: 151, distance: 40.3
click at [271, 144] on td "Looking for Agency Developers – Full-Time, EST Hours" at bounding box center [279, 136] width 47 height 16
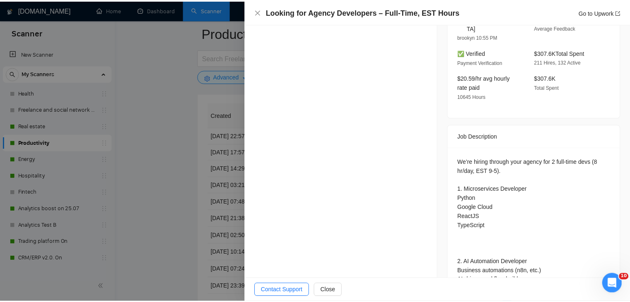
scroll to position [343, 0]
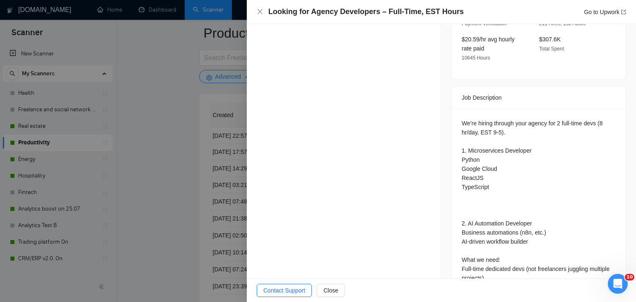
click at [202, 140] on div at bounding box center [318, 151] width 636 height 302
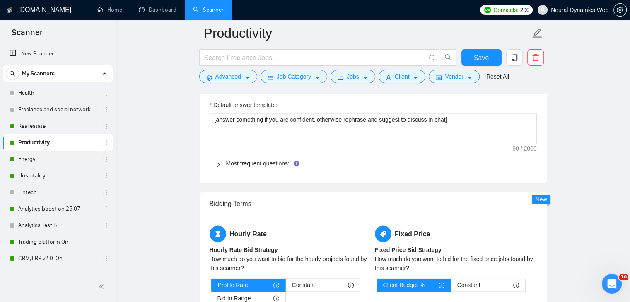
scroll to position [1198, 0]
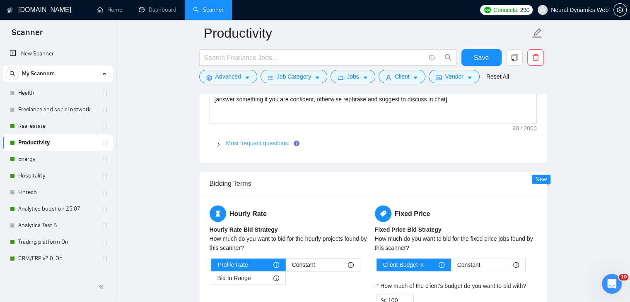
click at [244, 141] on link "Most frequent questions:" at bounding box center [257, 143] width 63 height 7
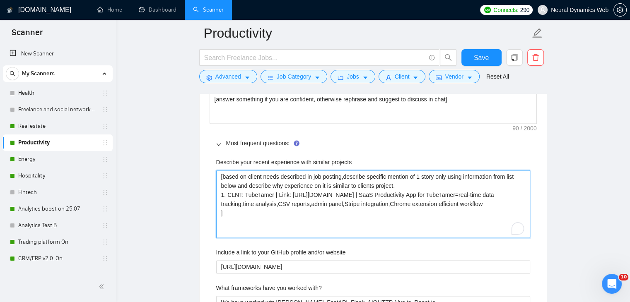
click at [219, 174] on projects "[based on client needs described in job posting,describe specific mention of 1 …" at bounding box center [373, 204] width 314 height 68
paste projects "e helped the founders of StreamScout launch a SaaS platform that filled a gap i…"
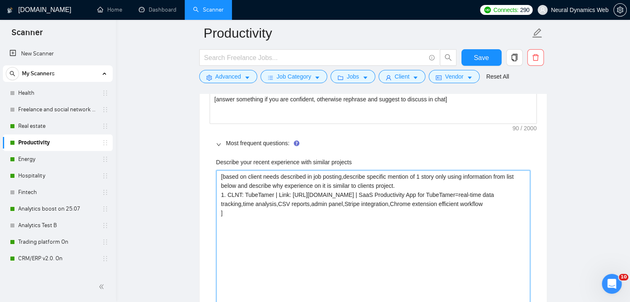
type projects "e helped the founders of StreamScout launch a SaaS platform that filled a gap i…"
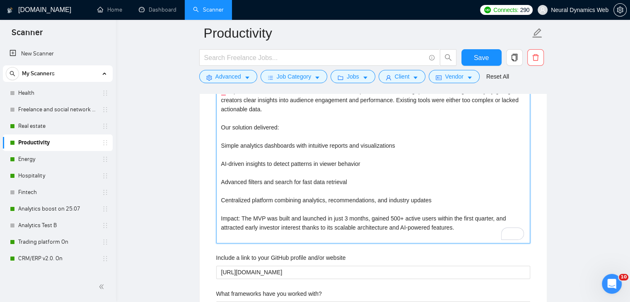
scroll to position [1171, 0]
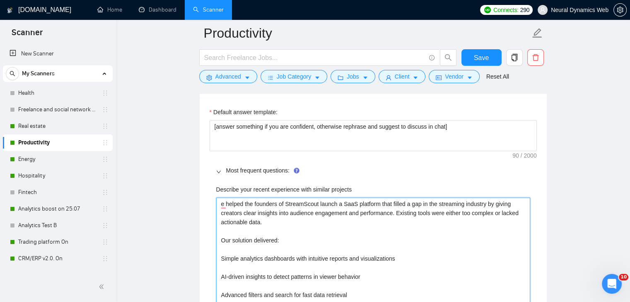
drag, startPoint x: 227, startPoint y: 205, endPoint x: 215, endPoint y: 203, distance: 11.8
click at [216, 203] on projects "e helped the founders of StreamScout launch a SaaS platform that filled a gap i…" at bounding box center [373, 277] width 314 height 159
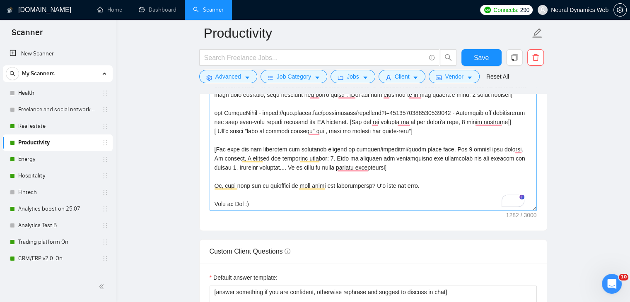
scroll to position [0, 0]
type projects "Helped the founders of StreamScout launch a SaaS platform that filled a gap in …"
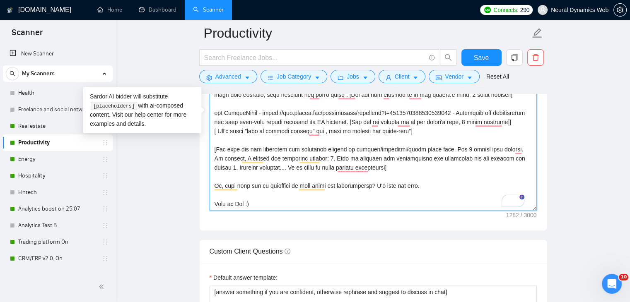
drag, startPoint x: 260, startPoint y: 112, endPoint x: 454, endPoint y: 111, distance: 193.9
click at [454, 111] on textarea "Cover letter template:" at bounding box center [373, 117] width 327 height 186
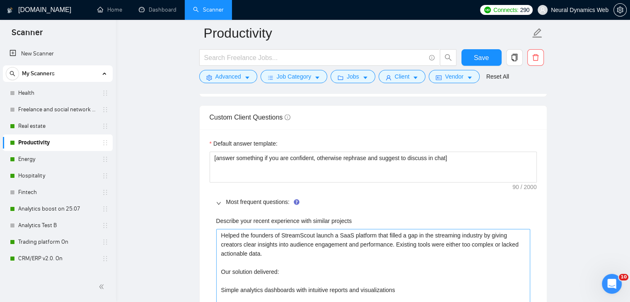
scroll to position [1171, 0]
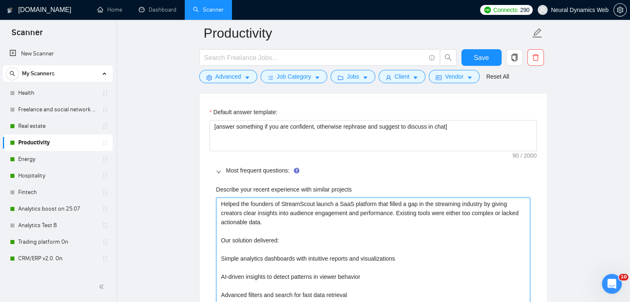
click at [221, 201] on projects "Helped the founders of StreamScout launch a SaaS platform that filled a gap in …" at bounding box center [373, 277] width 314 height 159
type projects "Helped the founders of StreamScout launch a SaaS platform that filled a gap in …"
click at [231, 202] on projects "Helped the founders of StreamScout launch a SaaS platform that filled a gap in …" at bounding box center [373, 282] width 314 height 168
paste projects "https://www.upwork.com/freelancers/bilmaksym?p=1910280582084681728"
type projects "https://www.upwork.com/freelancers/bilmaksym?p=1910280582084681728 Helped the f…"
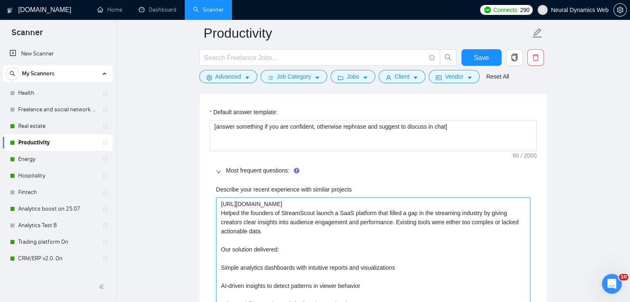
scroll to position [1212, 0]
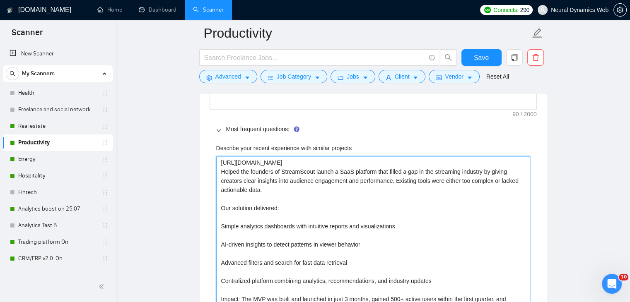
click at [220, 208] on projects "https://www.upwork.com/freelancers/bilmaksym?p=1910280582084681728 Helped the f…" at bounding box center [373, 240] width 314 height 168
type projects "https://www.upwork.com/freelancers/bilmaksym?p=1910280582084681728 Helped the f…"
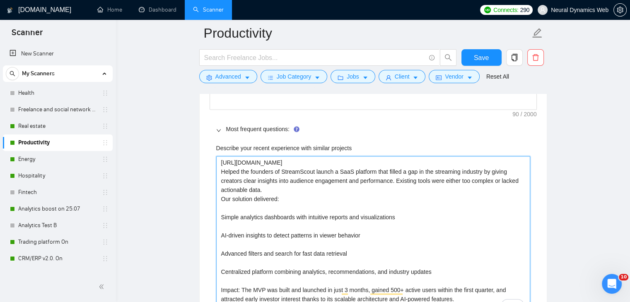
click at [221, 217] on projects "https://www.upwork.com/freelancers/bilmaksym?p=1910280582084681728 Helped the f…" at bounding box center [373, 235] width 314 height 159
type projects "https://www.upwork.com/freelancers/bilmaksym?p=1910280582084681728 Helped the f…"
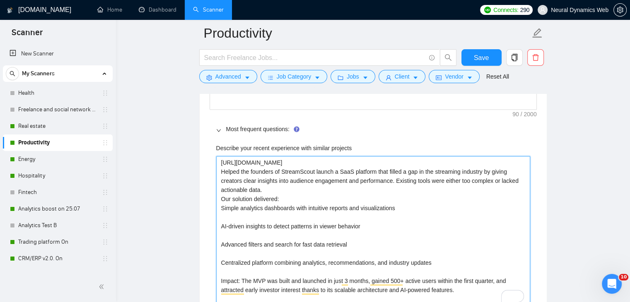
click at [219, 226] on projects "https://www.upwork.com/freelancers/bilmaksym?p=1910280582084681728 Helped the f…" at bounding box center [373, 231] width 314 height 150
type projects "https://www.upwork.com/freelancers/bilmaksym?p=1910280582084681728 Helped the f…"
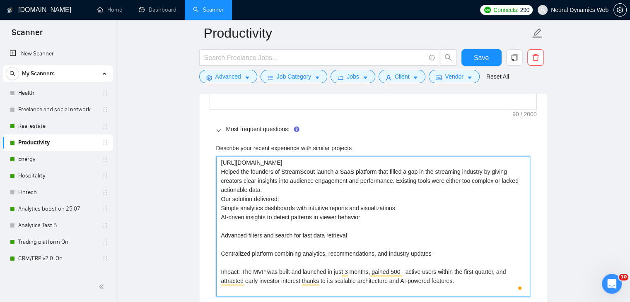
click at [222, 234] on projects "https://www.upwork.com/freelancers/bilmaksym?p=1910280582084681728 Helped the f…" at bounding box center [373, 226] width 314 height 141
type projects "https://www.upwork.com/freelancers/bilmaksym?p=1910280582084681728 Helped the f…"
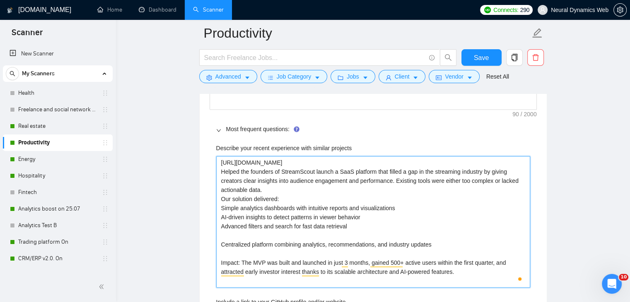
click at [219, 242] on projects "https://www.upwork.com/freelancers/bilmaksym?p=1910280582084681728 Helped the f…" at bounding box center [373, 222] width 314 height 132
type projects "https://www.upwork.com/freelancers/bilmaksym?p=1910280582084681728 Helped the f…"
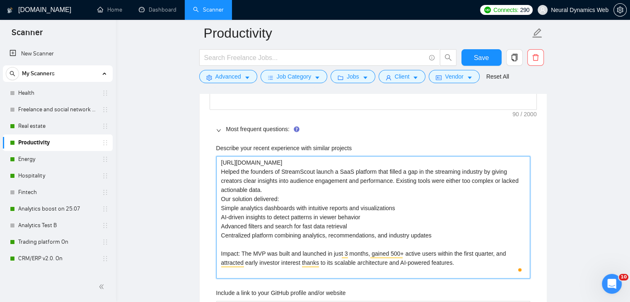
click at [468, 262] on projects "https://www.upwork.com/freelancers/bilmaksym?p=1910280582084681728 Helped the f…" at bounding box center [373, 217] width 314 height 123
type projects "https://www.upwork.com/freelancers/bilmaksym?p=1910280582084681728 Helped the f…"
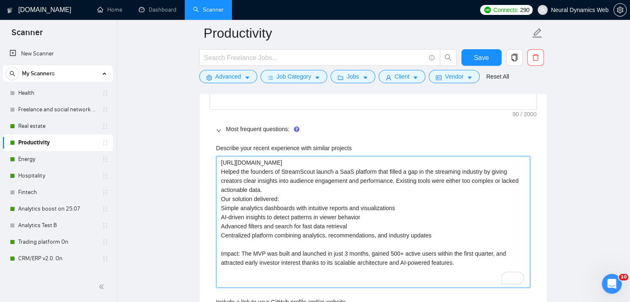
type projects "https://www.upwork.com/freelancers/bilmaksym?p=1910280582084681728 Helped the f…"
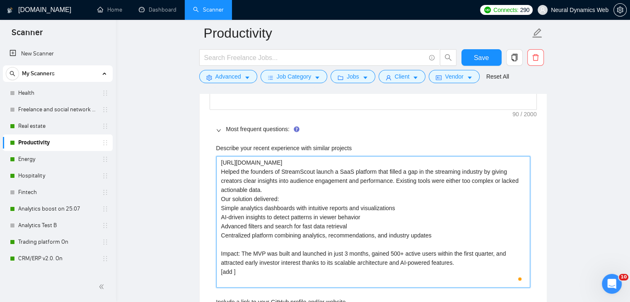
type projects "https://www.upwork.com/freelancers/bilmaksym?p=1910280582084681728 Helped the f…"
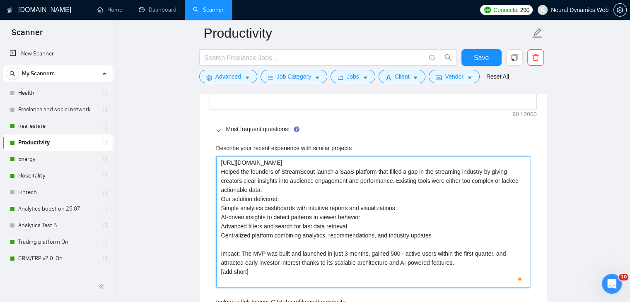
type projects "https://www.upwork.com/freelancers/bilmaksym?p=1910280582084681728 Helped the f…"
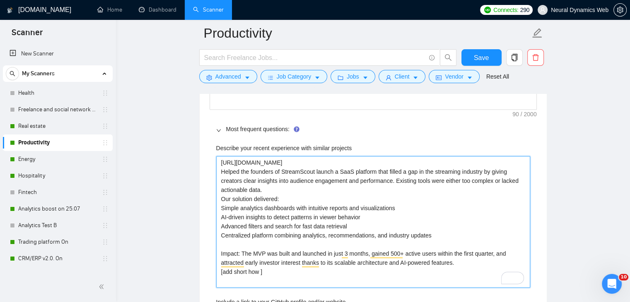
type projects "https://www.upwork.com/freelancers/bilmaksym?p=1910280582084681728 Helped the f…"
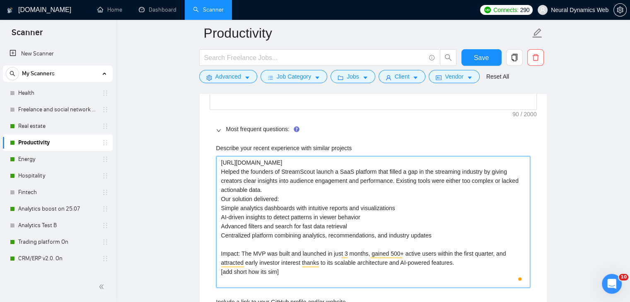
type projects "https://www.upwork.com/freelancers/bilmaksym?p=1910280582084681728 Helped the f…"
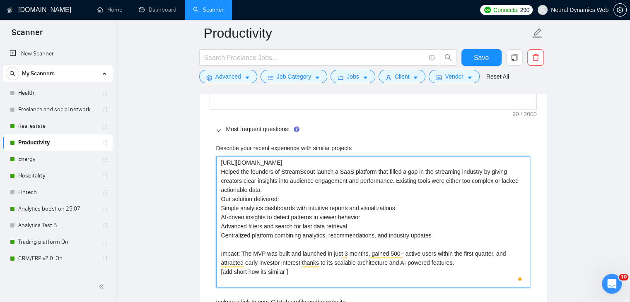
type projects "https://www.upwork.com/freelancers/bilmaksym?p=1910280582084681728 Helped the f…"
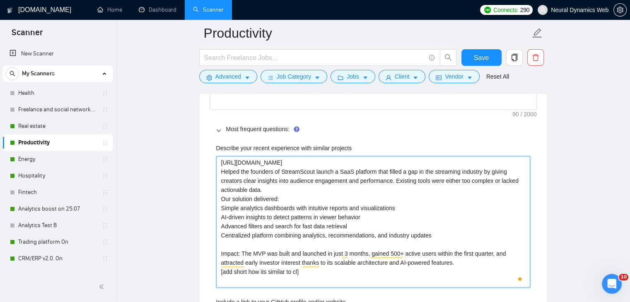
type projects "https://www.upwork.com/freelancers/bilmaksym?p=1910280582084681728 Helped the f…"
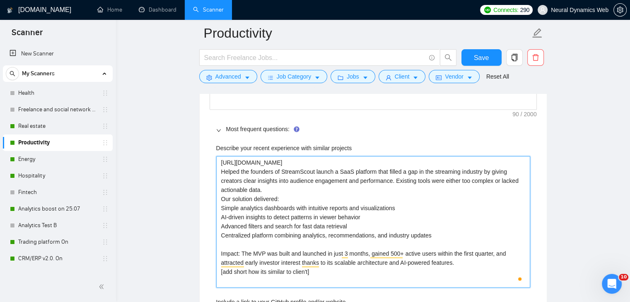
type projects "https://www.upwork.com/freelancers/bilmaksym?p=1910280582084681728 Helped the f…"
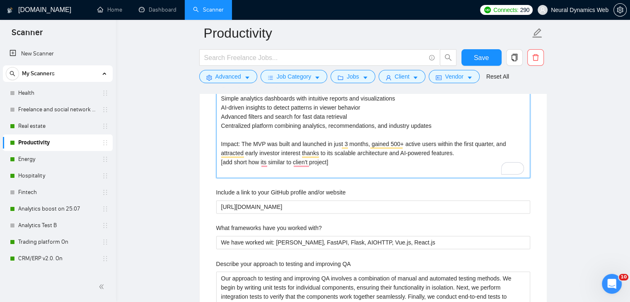
scroll to position [1336, 0]
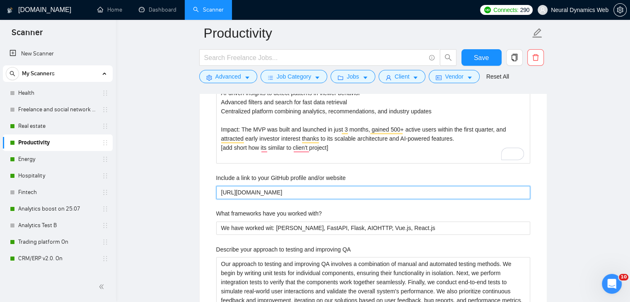
drag, startPoint x: 398, startPoint y: 193, endPoint x: 328, endPoint y: 189, distance: 69.7
click at [328, 189] on website "https://github.com/Neural-Dynamics-Web/sample-project-crm" at bounding box center [373, 192] width 314 height 13
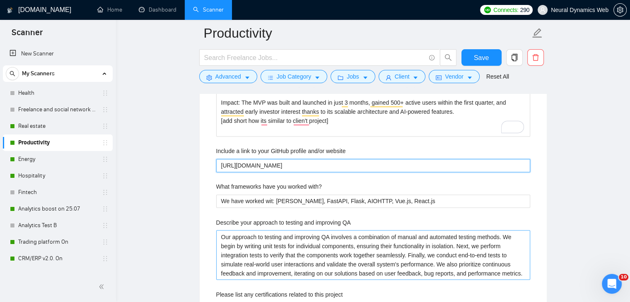
scroll to position [1378, 0]
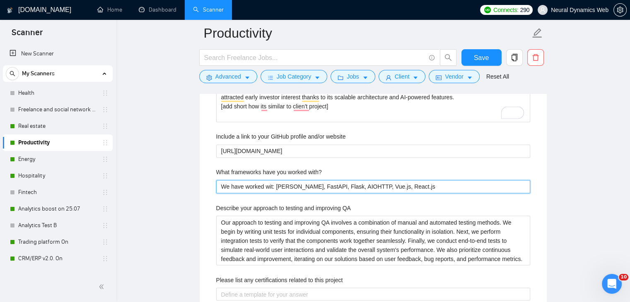
drag, startPoint x: 240, startPoint y: 187, endPoint x: 206, endPoint y: 187, distance: 34.0
click at [206, 187] on div "Default answer template: [answer something if you are confident, otherwise reph…" at bounding box center [373, 181] width 347 height 580
click at [386, 184] on with\? "Worked wit: Django, FastAPI, Flask, AIOHTTP, Vue.js, React.js" at bounding box center [373, 186] width 314 height 13
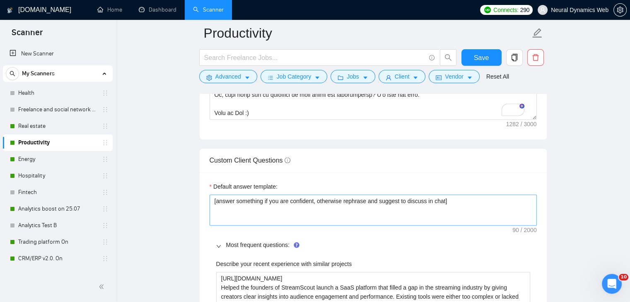
scroll to position [1088, 0]
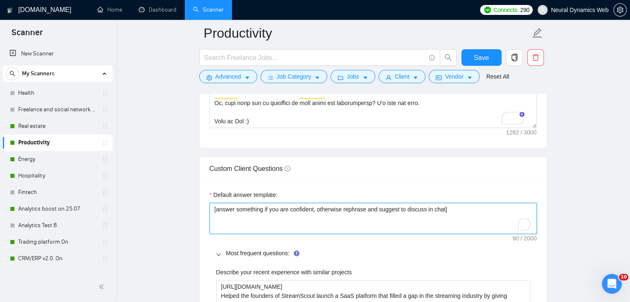
drag, startPoint x: 216, startPoint y: 194, endPoint x: 210, endPoint y: 194, distance: 6.2
click at [210, 194] on div "Default answer template: [answer something if you are confident, otherwise reph…" at bounding box center [373, 213] width 327 height 44
paste textarea "If you’re confident, answer directly and clearly. If not fully confident, rephr…"
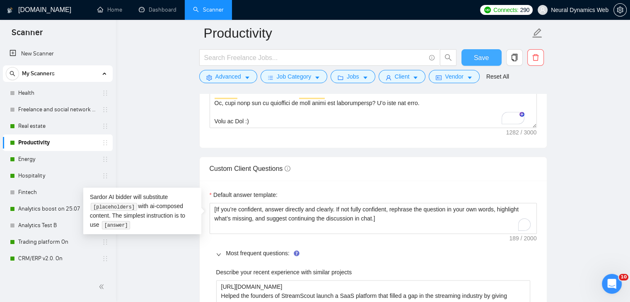
click at [479, 53] on button "Save" at bounding box center [481, 57] width 40 height 17
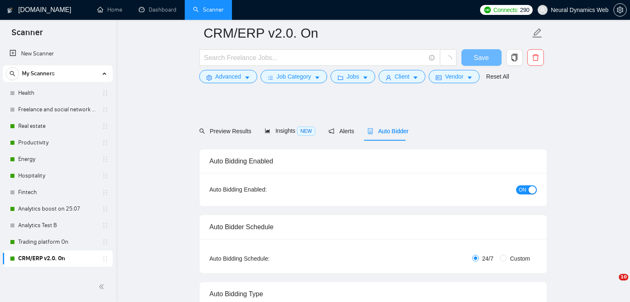
click at [33, 126] on link "Real estate" at bounding box center [57, 126] width 79 height 17
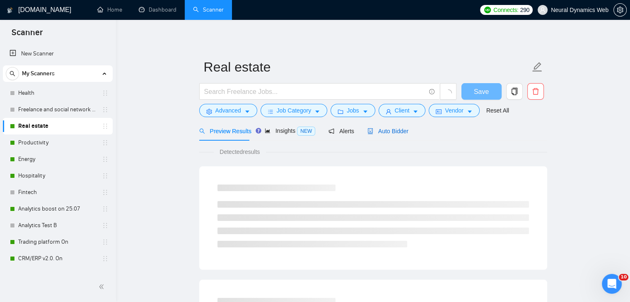
click at [367, 130] on icon "robot" at bounding box center [370, 131] width 6 height 6
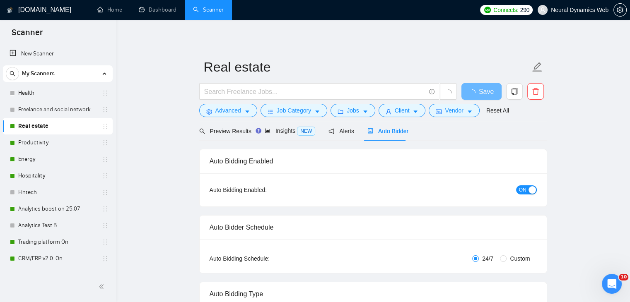
checkbox input "true"
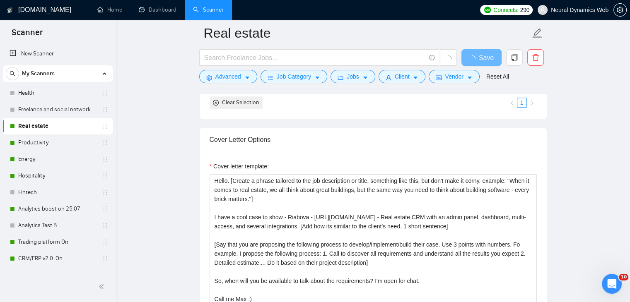
scroll to position [870, 0]
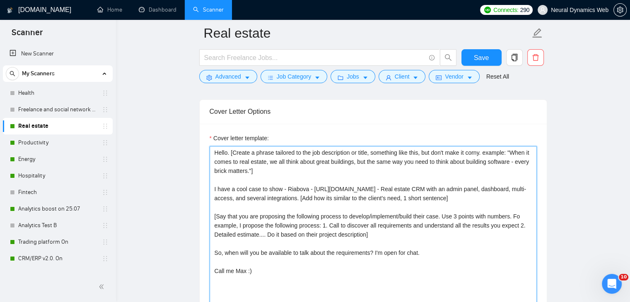
drag, startPoint x: 275, startPoint y: 269, endPoint x: 207, endPoint y: 1, distance: 276.0
click at [275, 277] on textarea "Hello. [Create a phrase tailored to the job description or title, something lik…" at bounding box center [373, 239] width 327 height 186
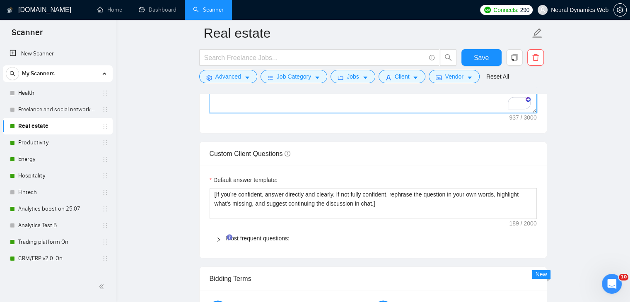
scroll to position [1118, 0]
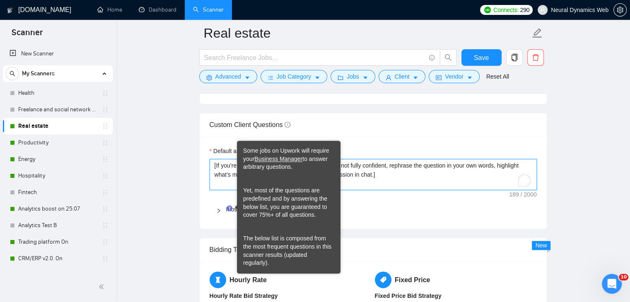
click at [181, 159] on main "Real estate Save Advanced Job Category Jobs Client Vendor Reset All Preview Res…" at bounding box center [373, 169] width 488 height 2509
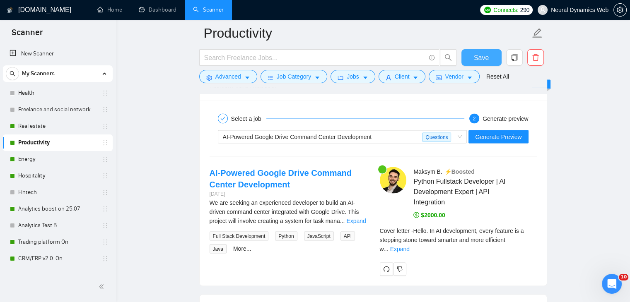
scroll to position [1606, 0]
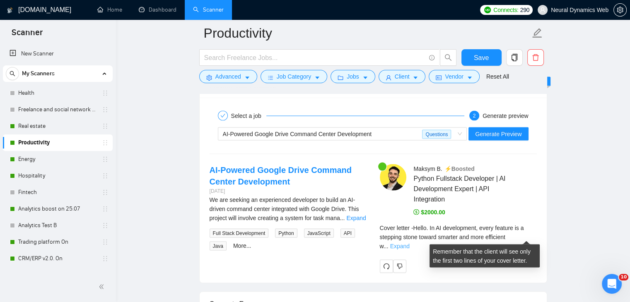
click at [410, 243] on link "Expand" at bounding box center [399, 246] width 19 height 7
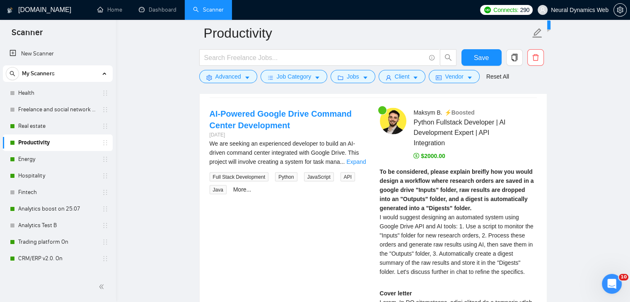
scroll to position [1639, 0]
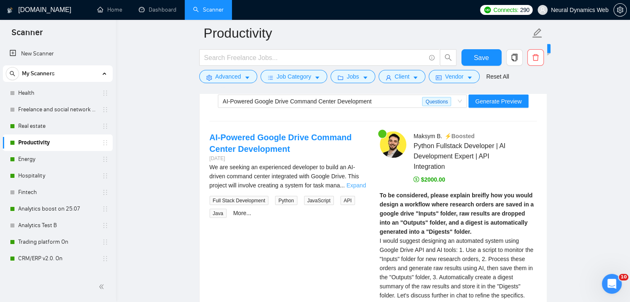
click at [357, 184] on link "Expand" at bounding box center [355, 185] width 19 height 7
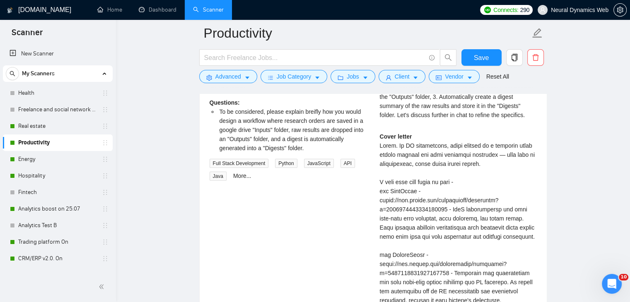
scroll to position [1818, 0]
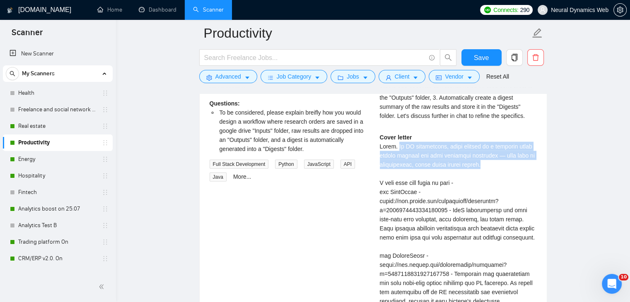
drag, startPoint x: 396, startPoint y: 146, endPoint x: 490, endPoint y: 162, distance: 95.3
click at [490, 162] on div "Cover letter" at bounding box center [458, 269] width 157 height 273
copy div "In AI development, every feature is a stepping stone toward smarter and more ef…"
click at [485, 61] on span "Save" at bounding box center [481, 58] width 15 height 10
click at [34, 155] on link "Energy" at bounding box center [57, 159] width 79 height 17
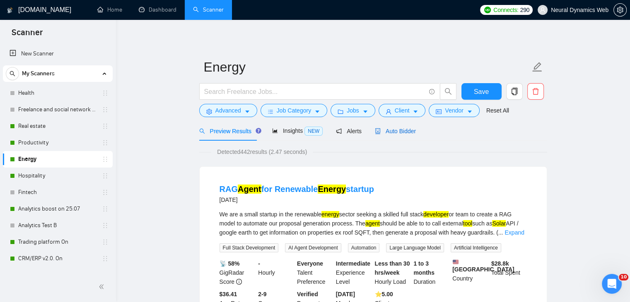
click at [376, 131] on icon "robot" at bounding box center [378, 131] width 6 height 6
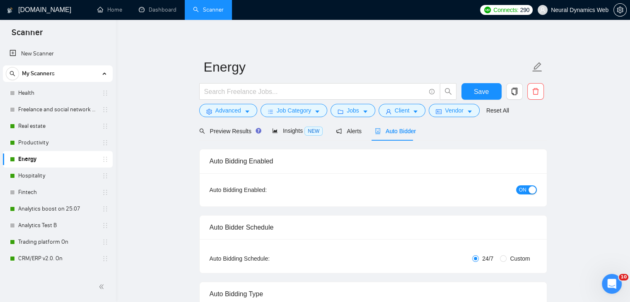
checkbox input "true"
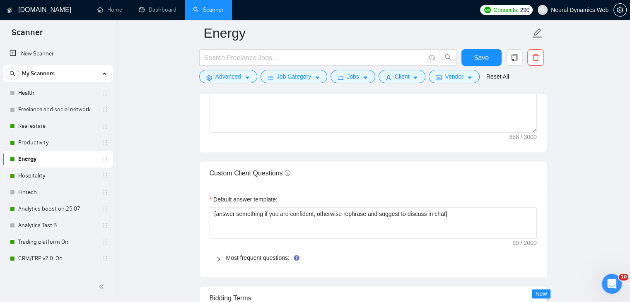
scroll to position [1084, 0]
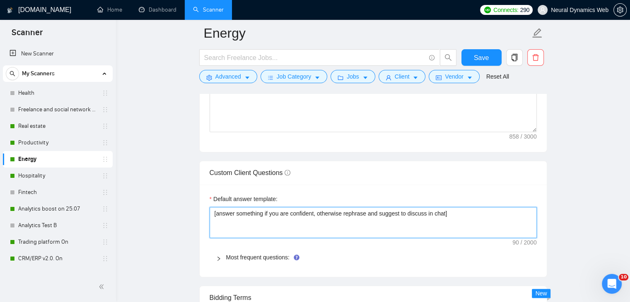
click at [242, 215] on textarea "[answer something if you are confident, otherwise rephrase and suggest to discu…" at bounding box center [373, 222] width 327 height 31
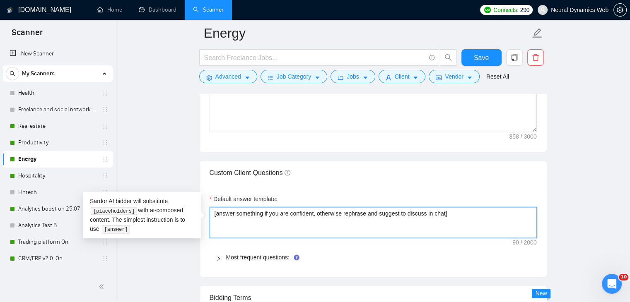
click at [242, 215] on textarea "[answer something if you are confident, otherwise rephrase and suggest to discu…" at bounding box center [373, 222] width 327 height 31
paste textarea "If you’re confident, answer directly and clearly. If not fully confident, rephr…"
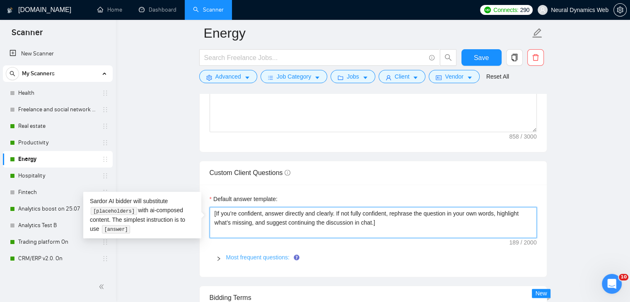
type textarea "[If you’re confident, answer directly and clearly. If not fully confident, reph…"
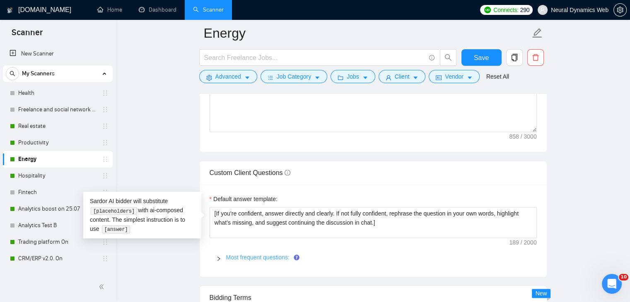
click at [245, 259] on link "Most frequent questions:" at bounding box center [257, 257] width 63 height 7
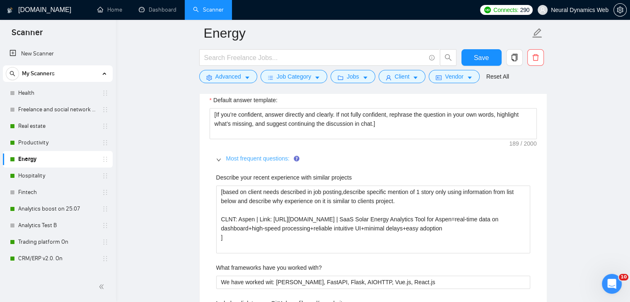
scroll to position [1202, 0]
